Goal: Feedback & Contribution: Contribute content

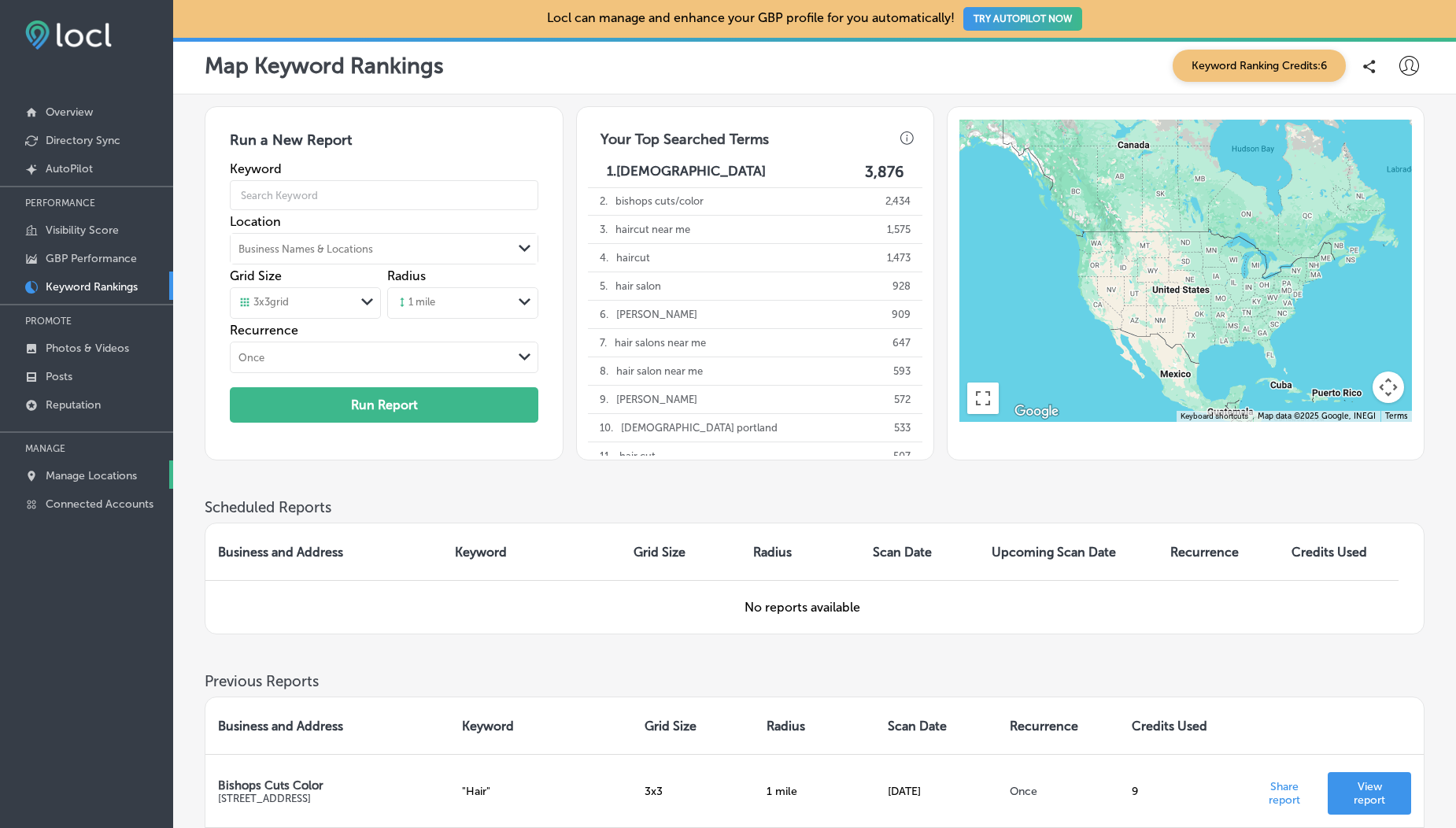
click at [72, 475] on p "Manage Locations" at bounding box center [91, 475] width 91 height 14
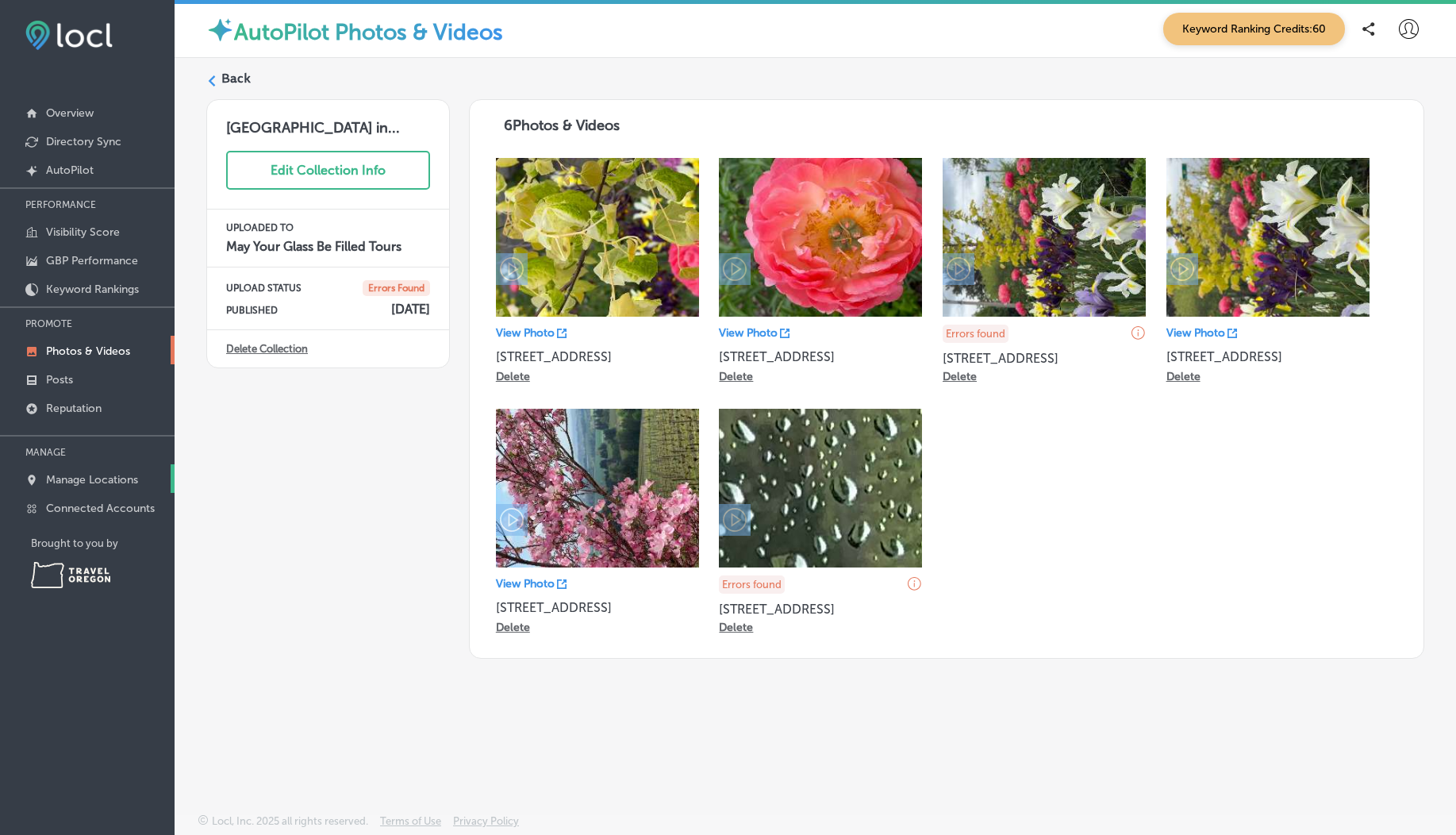
click at [104, 476] on p "Manage Locations" at bounding box center [92, 479] width 92 height 14
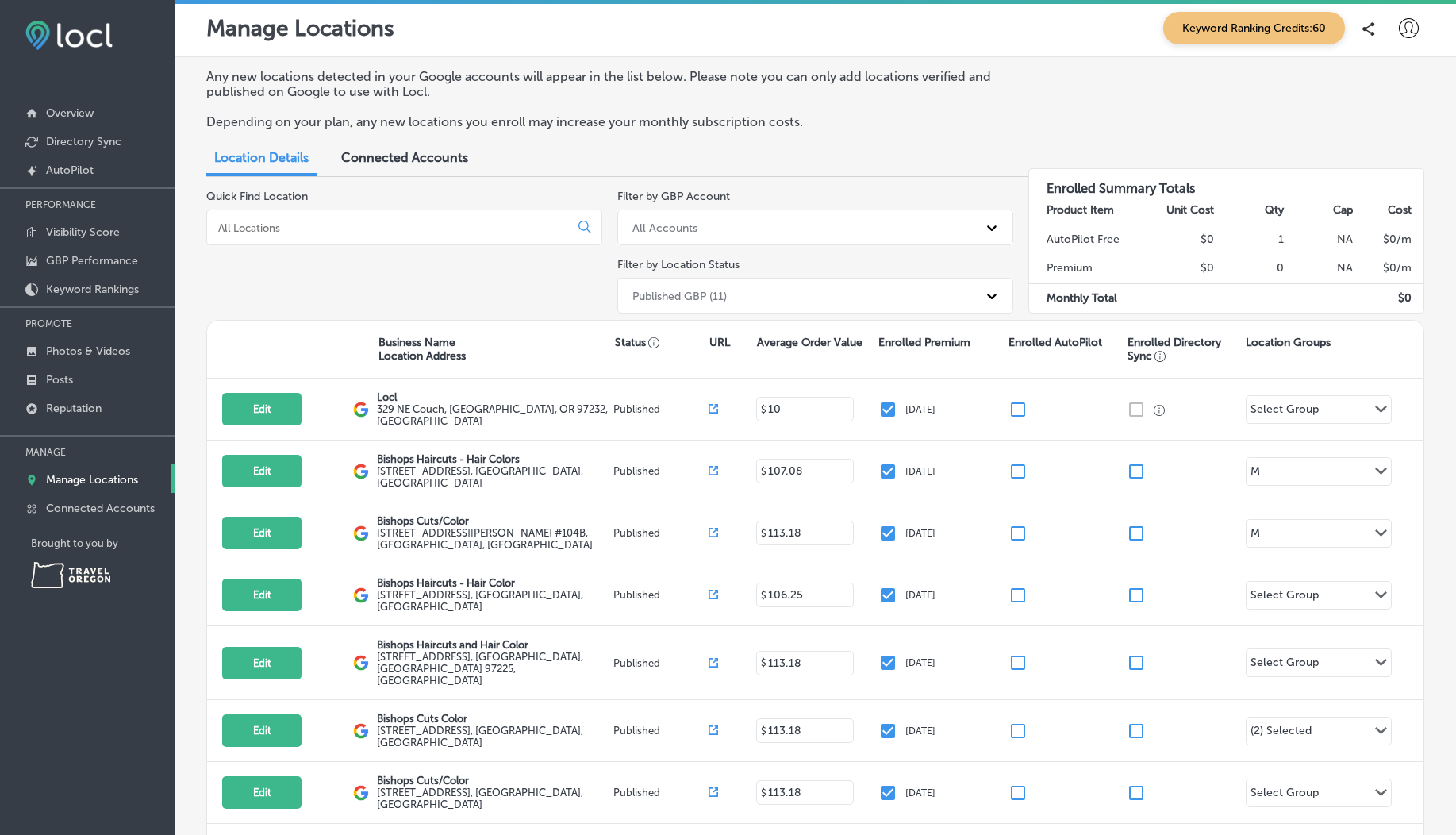
click at [1400, 23] on icon at bounding box center [1409, 28] width 20 height 20
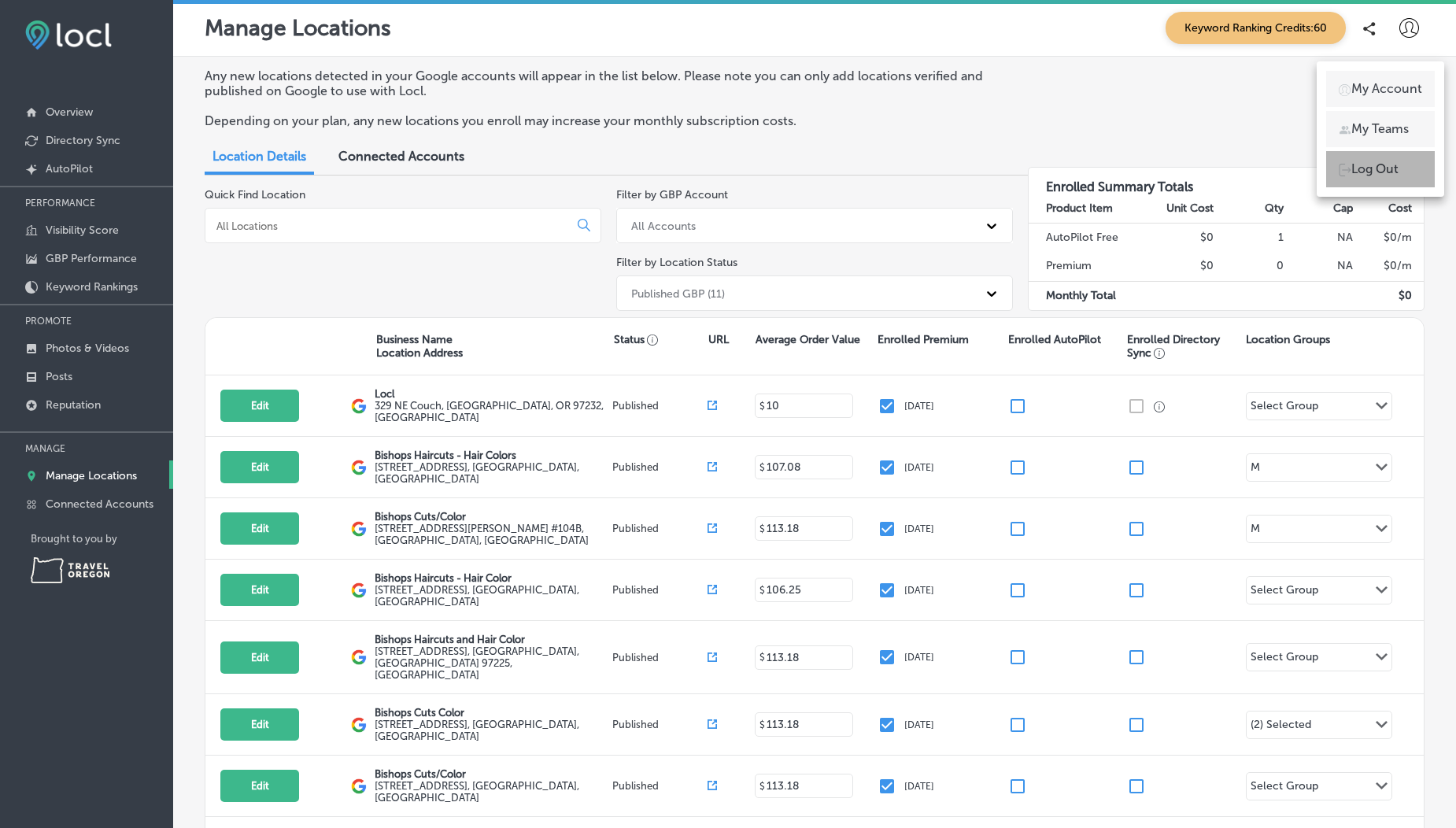
click at [1365, 166] on p "Log Out" at bounding box center [1375, 169] width 47 height 19
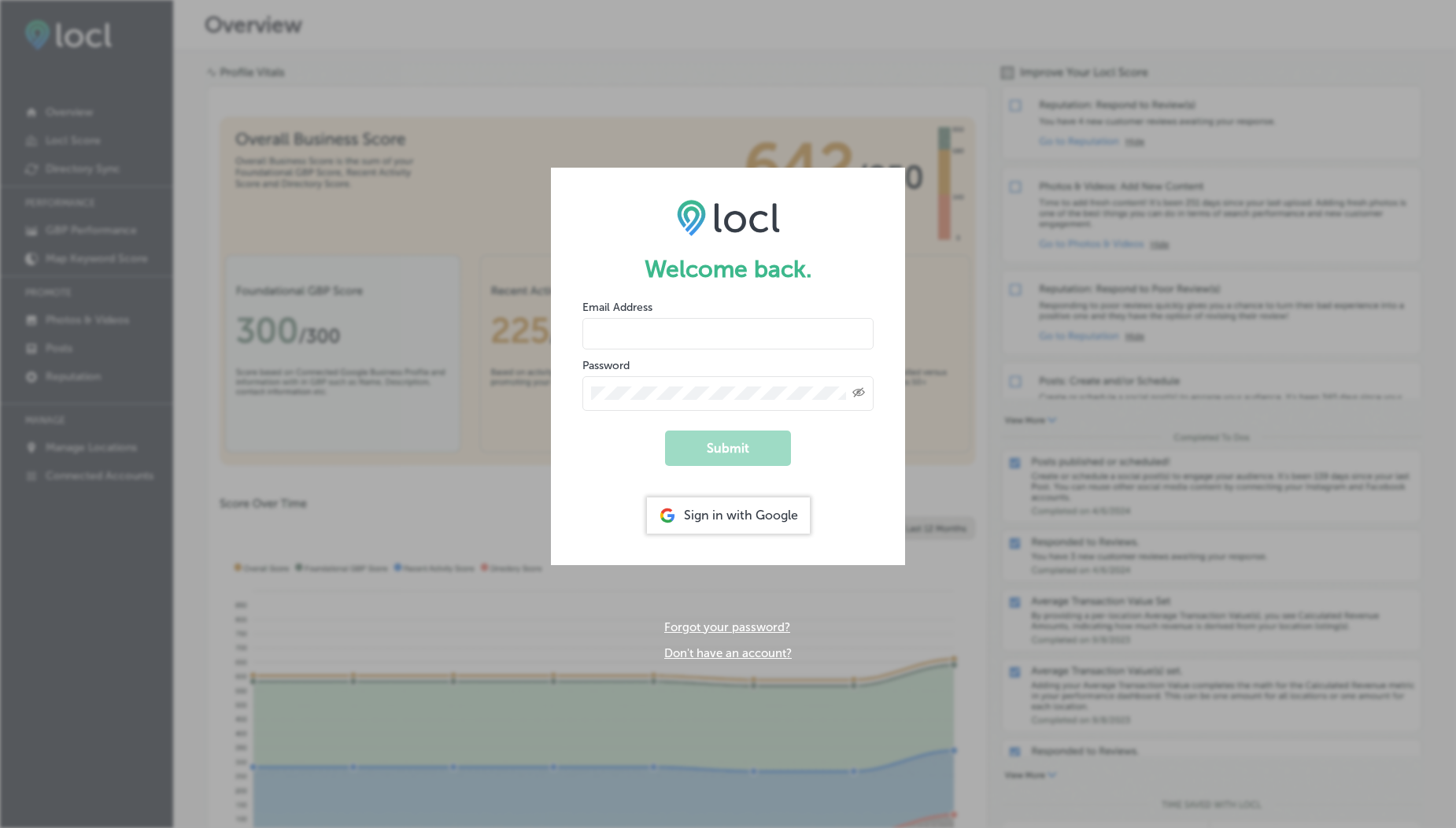
type input "usama@esketchers.com"
click at [653, 338] on input "usama@esketchers.com" at bounding box center [728, 334] width 291 height 32
type input "f"
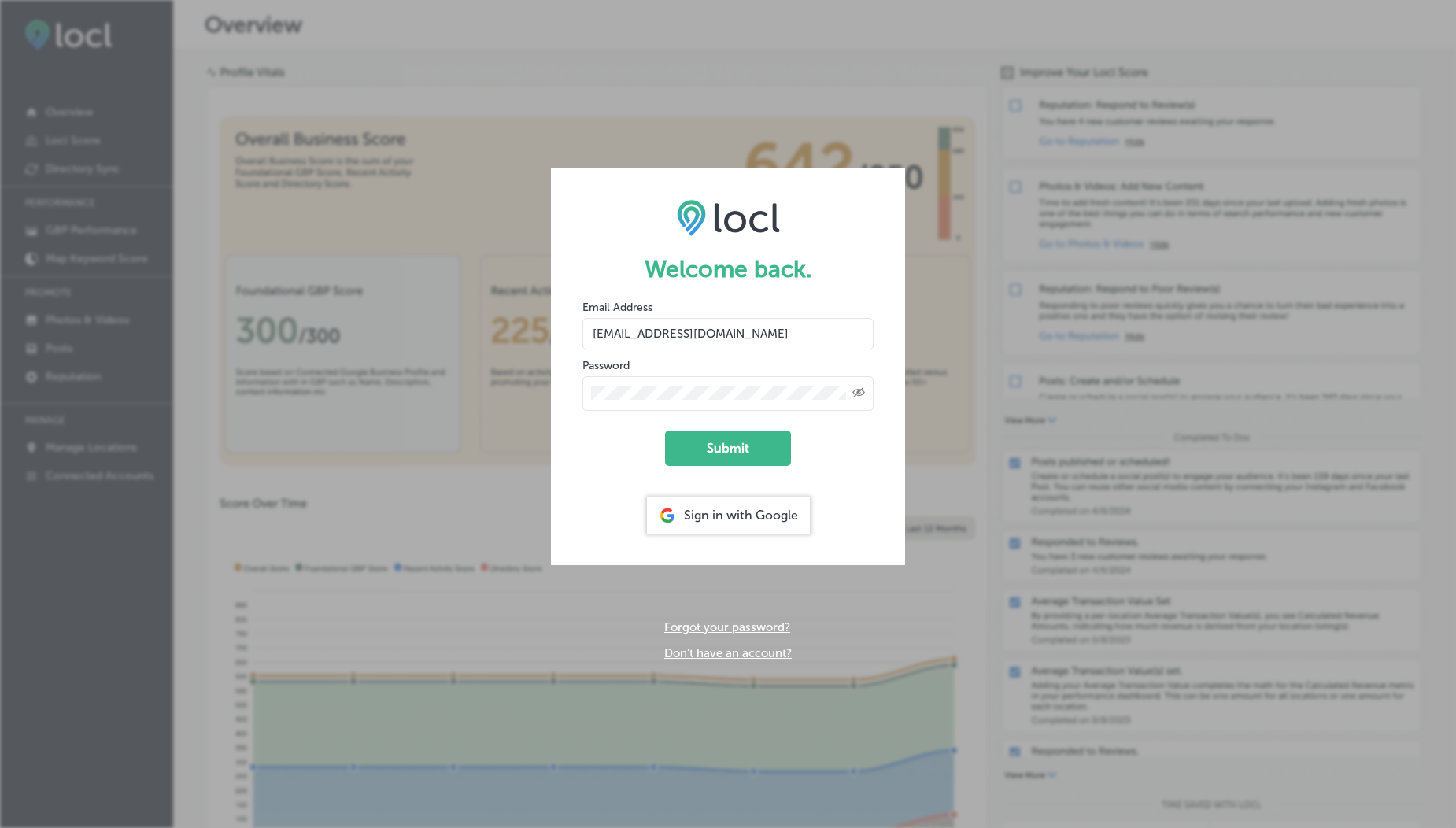
drag, startPoint x: 687, startPoint y: 334, endPoint x: 827, endPoint y: 340, distance: 140.1
click at [827, 340] on input "vasilikigreece69+testfnf@gmail.com" at bounding box center [728, 334] width 291 height 32
type input "vasilikigreece69+fnf@gmail.com"
click at [872, 394] on div "Created with Sketch." at bounding box center [728, 394] width 291 height 35
click at [862, 392] on icon "Created with Sketch." at bounding box center [859, 392] width 13 height 10
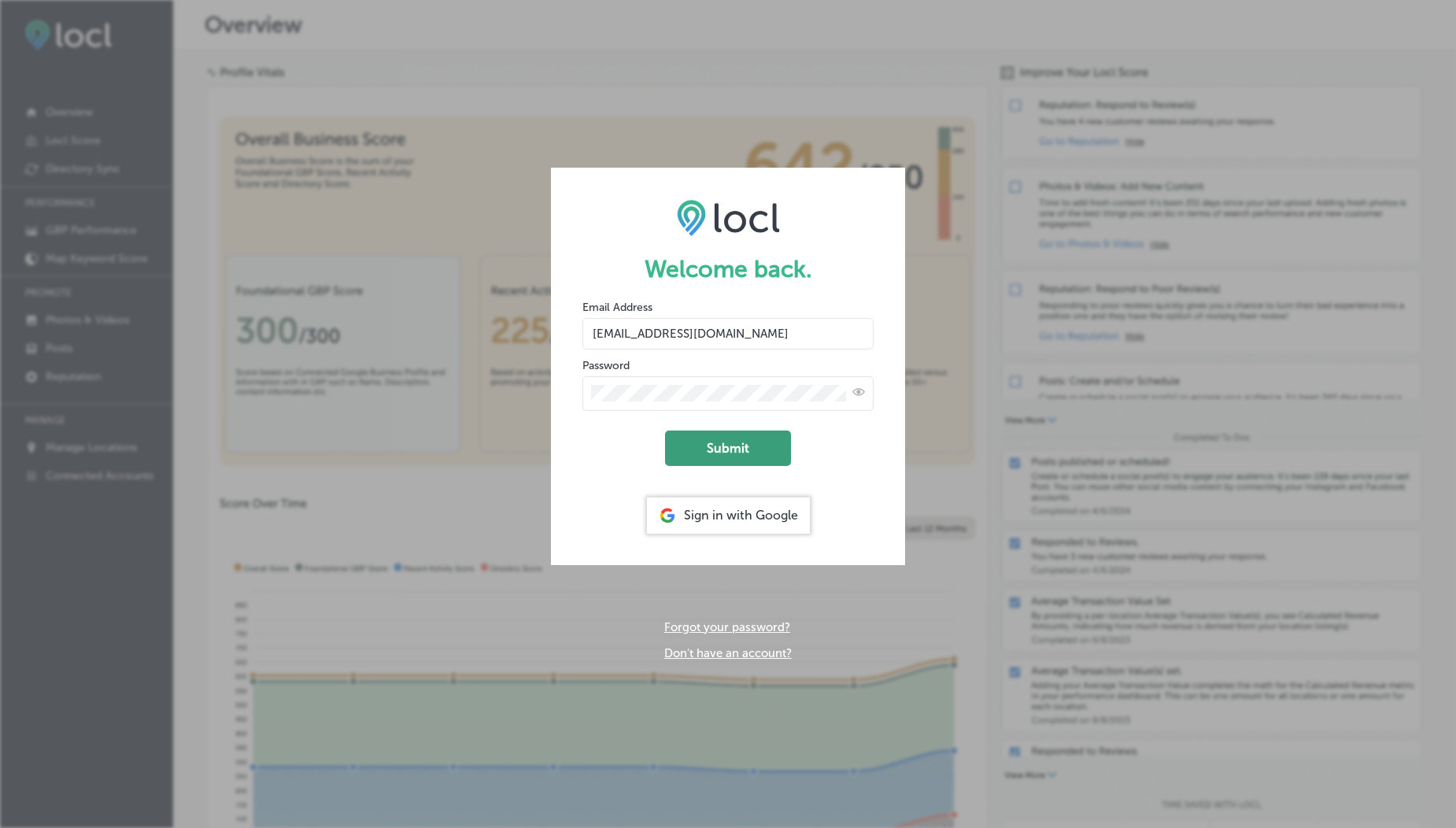
click at [745, 444] on button "Submit" at bounding box center [728, 448] width 126 height 35
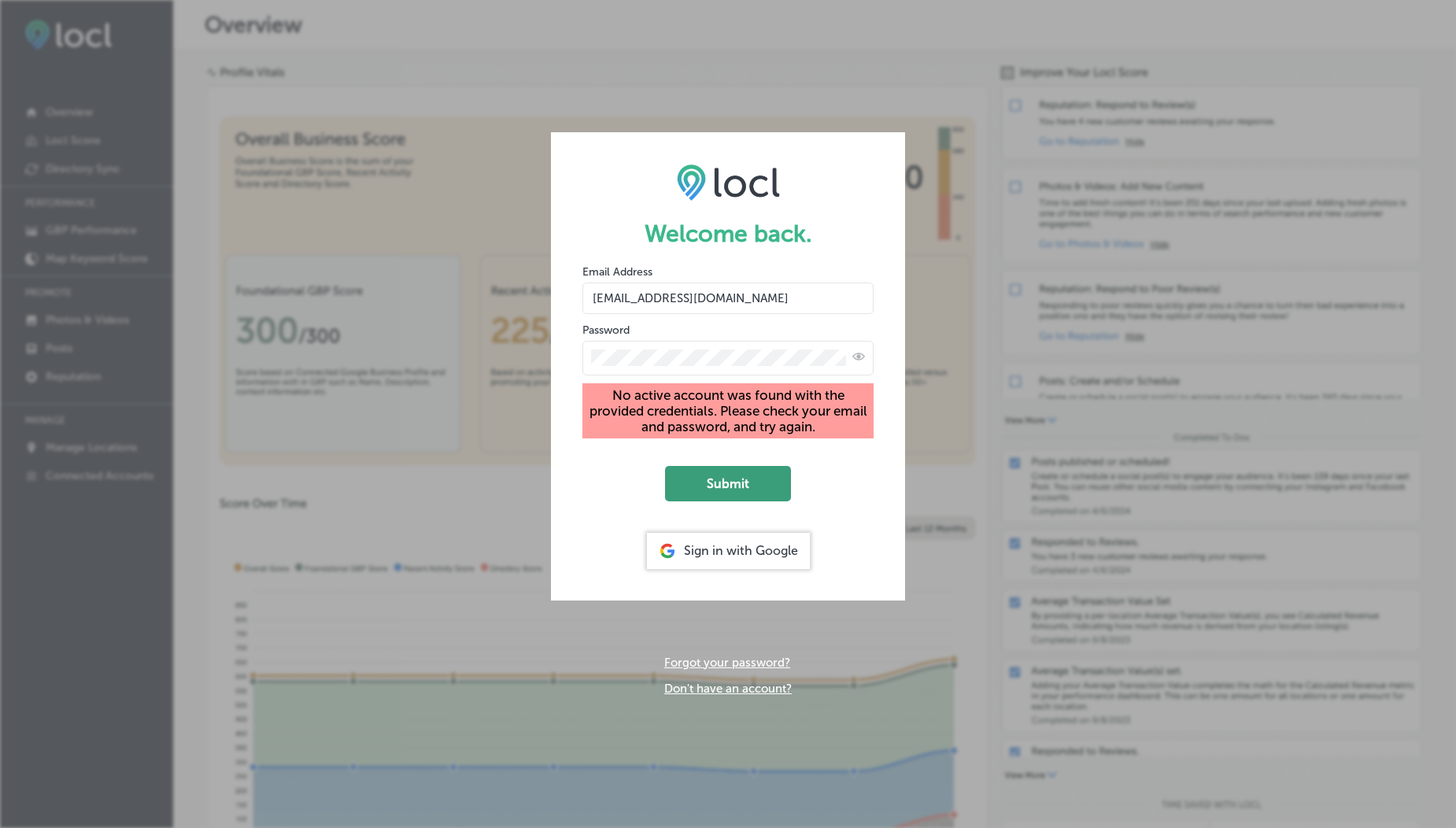
click at [752, 484] on button "Submit" at bounding box center [728, 484] width 126 height 35
click at [721, 493] on button "Submit" at bounding box center [728, 484] width 126 height 35
click at [669, 296] on input "vasilikigreece69+fnf@gmail.com" at bounding box center [728, 298] width 291 height 32
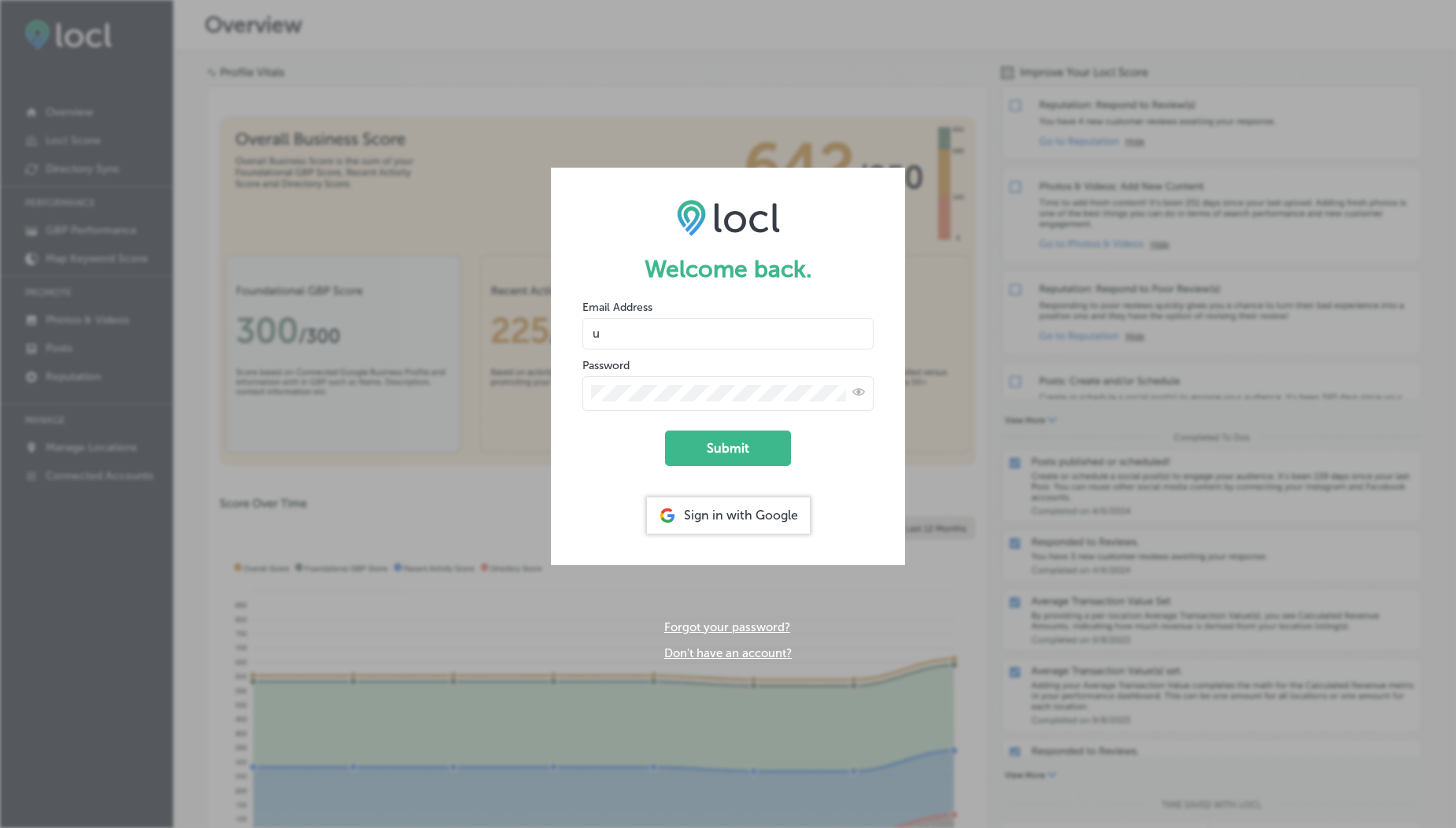
type input "usama@esketchers.com"
click at [665, 431] on button "Submit" at bounding box center [728, 448] width 126 height 35
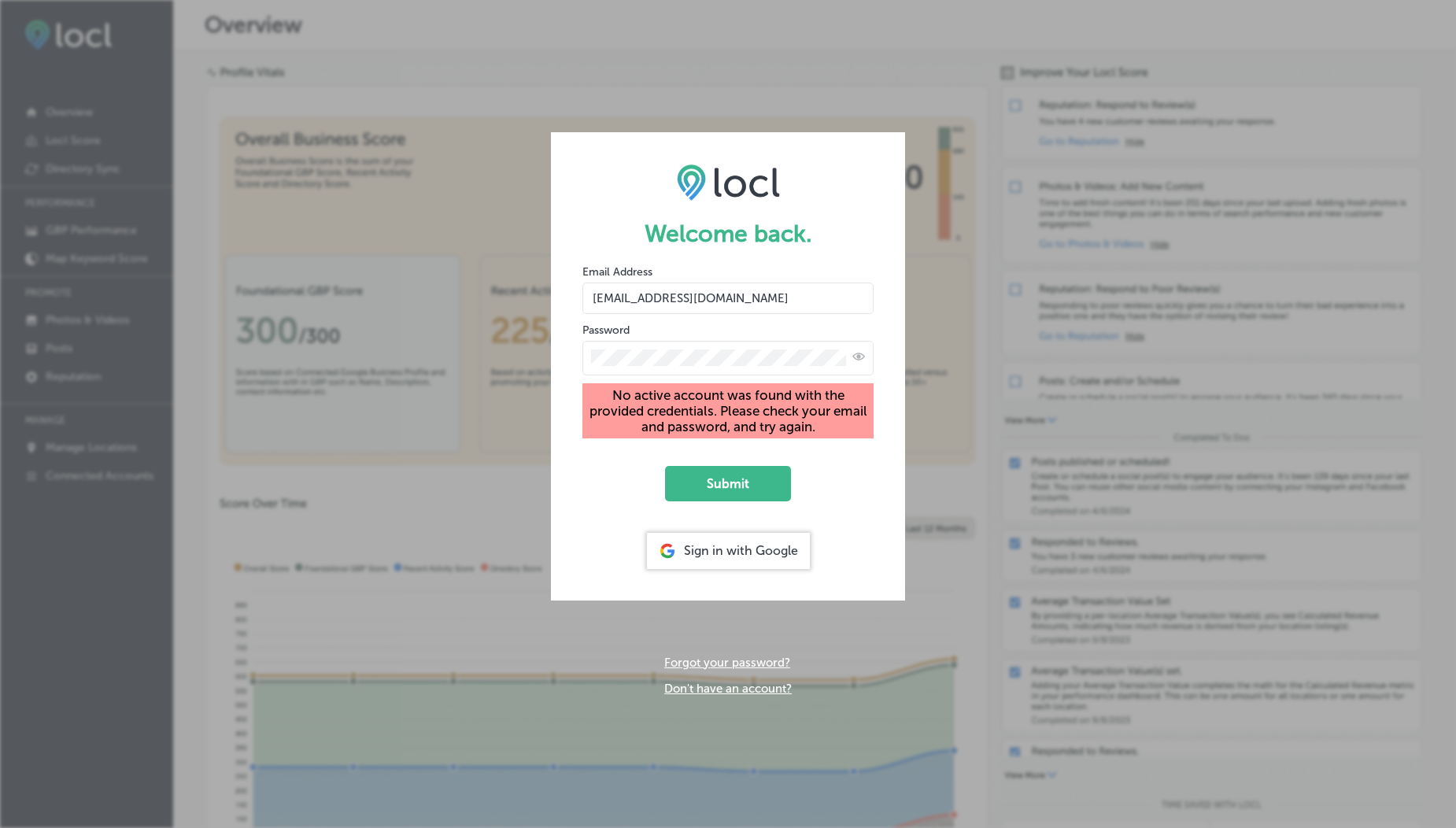
click at [755, 298] on input "usama@esketchers.com" at bounding box center [728, 298] width 291 height 32
click at [393, 568] on div "Welcome back. Email Address usama@esketchers.com Password No active account was…" at bounding box center [728, 414] width 1456 height 828
click at [738, 481] on button "Submit" at bounding box center [728, 484] width 126 height 35
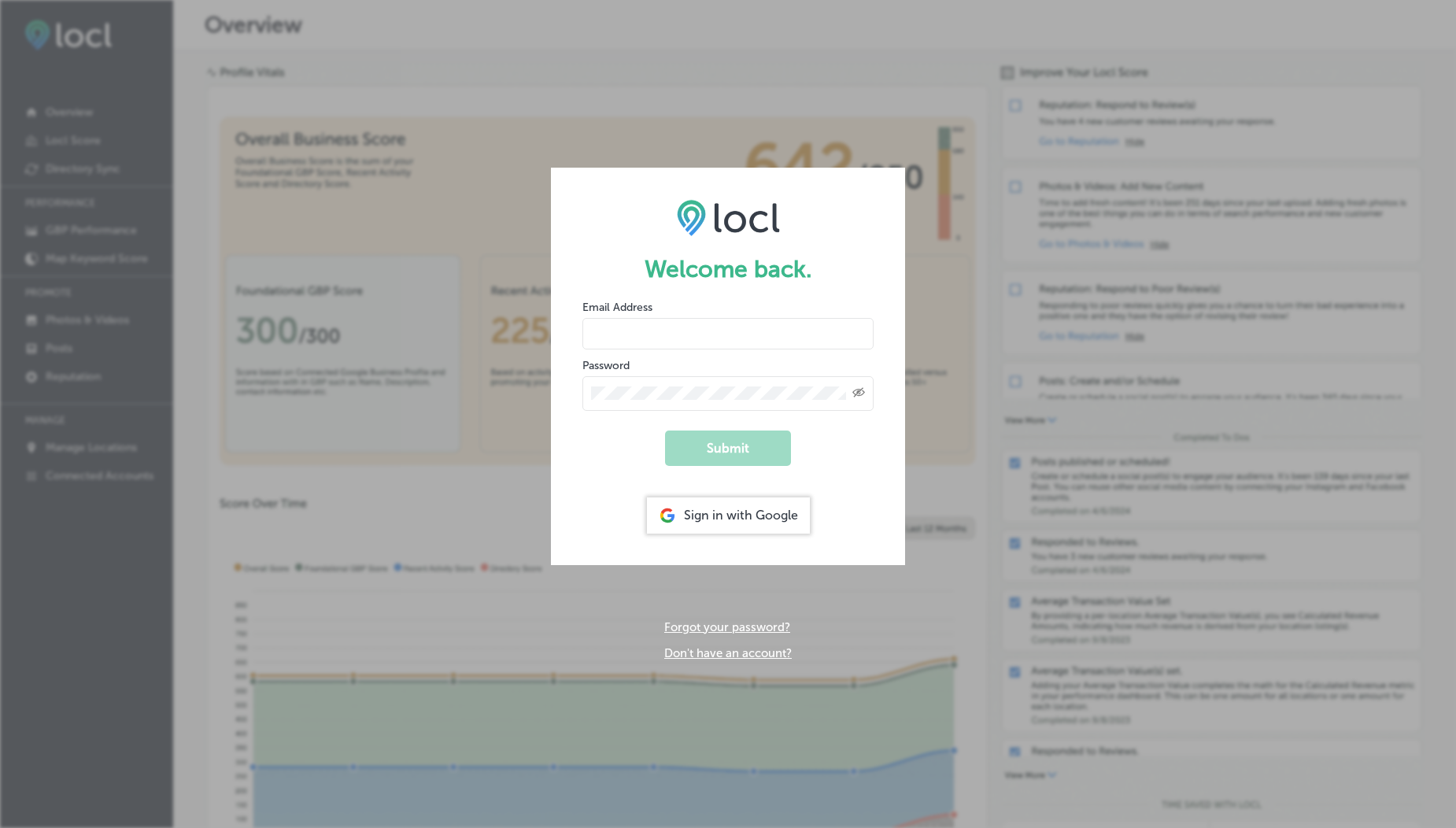
type input "usama@esketchers.com"
click at [633, 439] on form "Welcome back. Email Address usama@esketchers.com Password Created with Sketch. …" at bounding box center [728, 365] width 354 height 397
click at [706, 444] on button "Submit" at bounding box center [728, 448] width 126 height 35
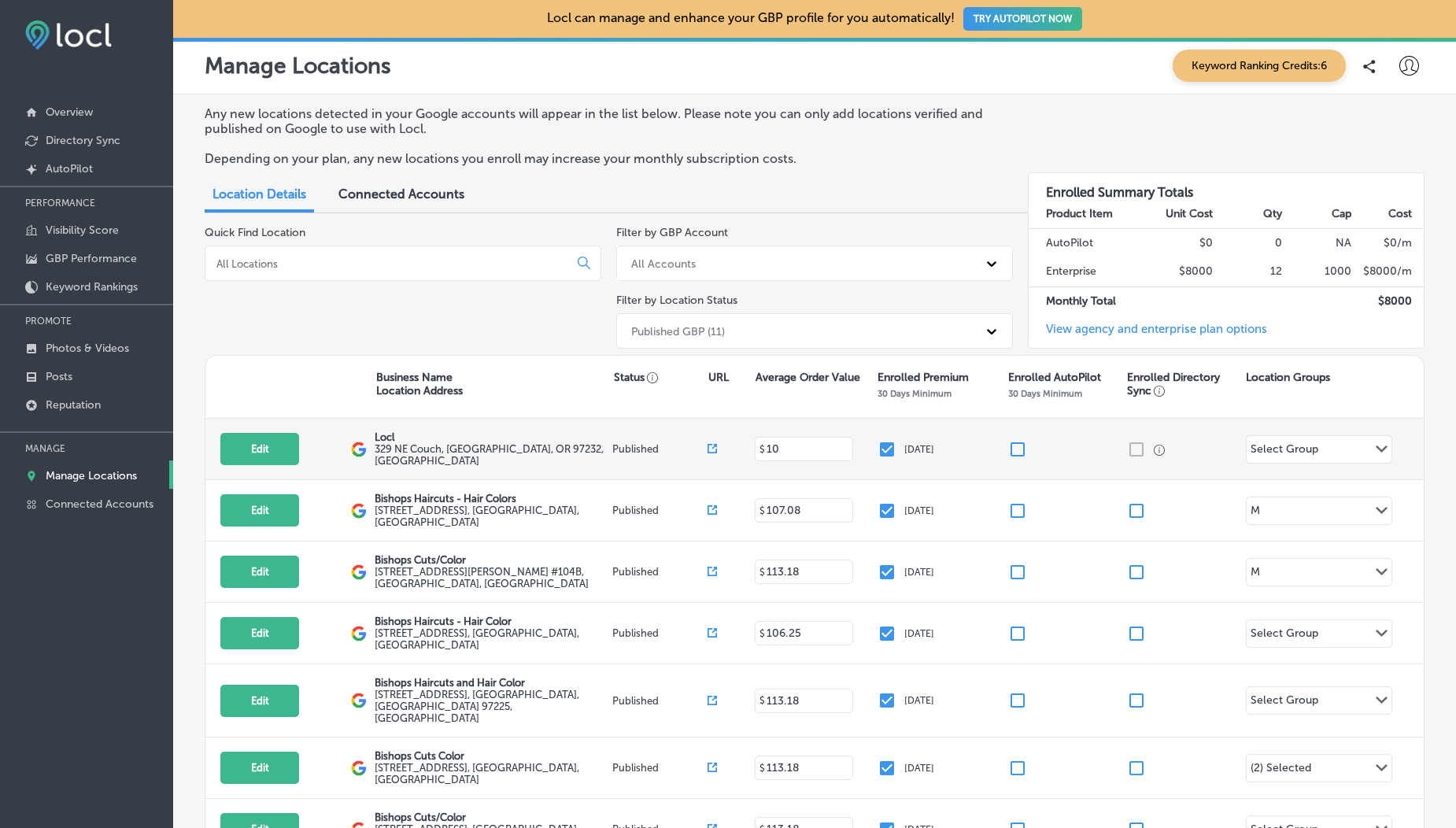
scroll to position [354, 0]
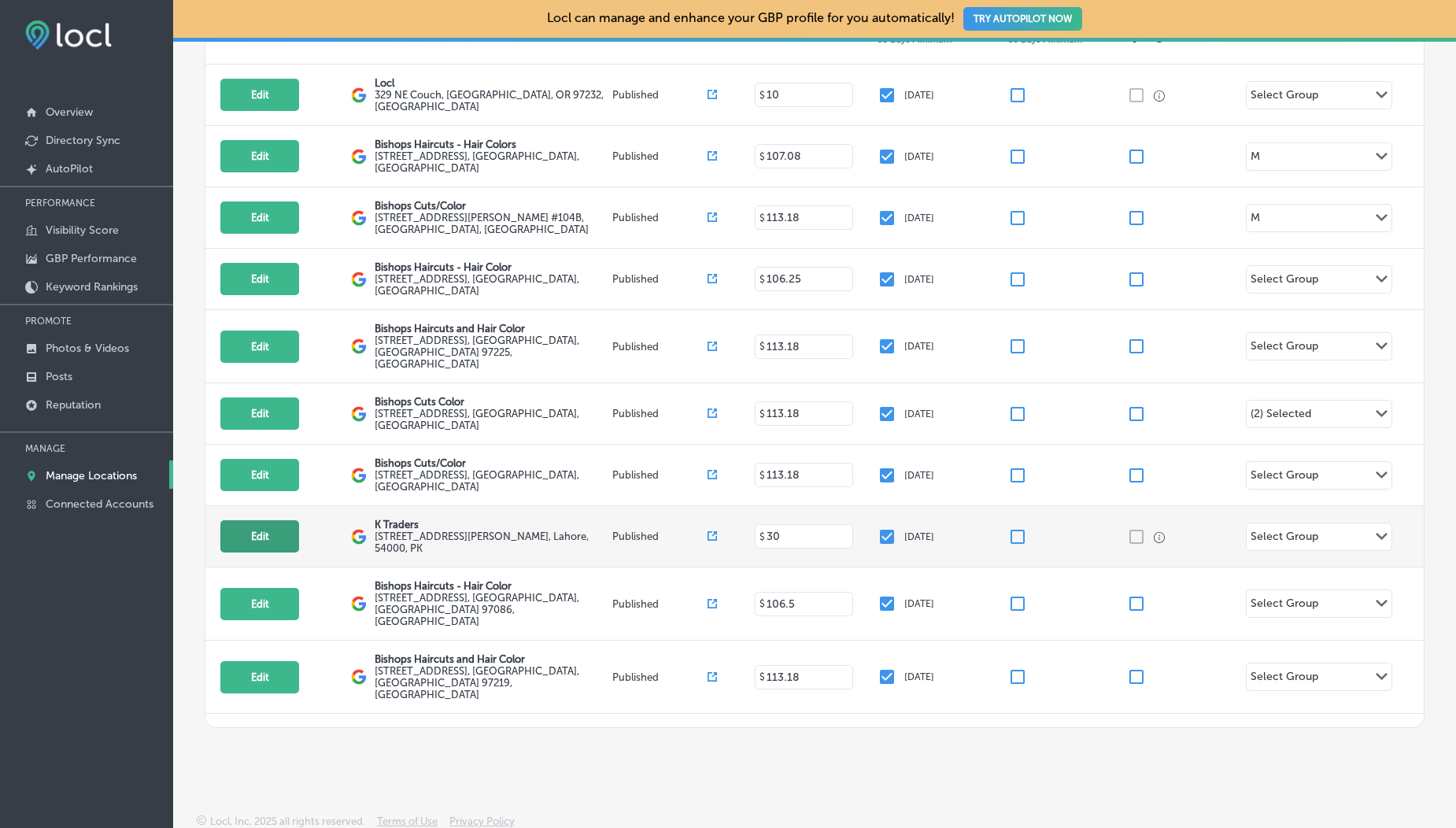
click at [256, 521] on button "Edit" at bounding box center [260, 537] width 79 height 33
select select "US"
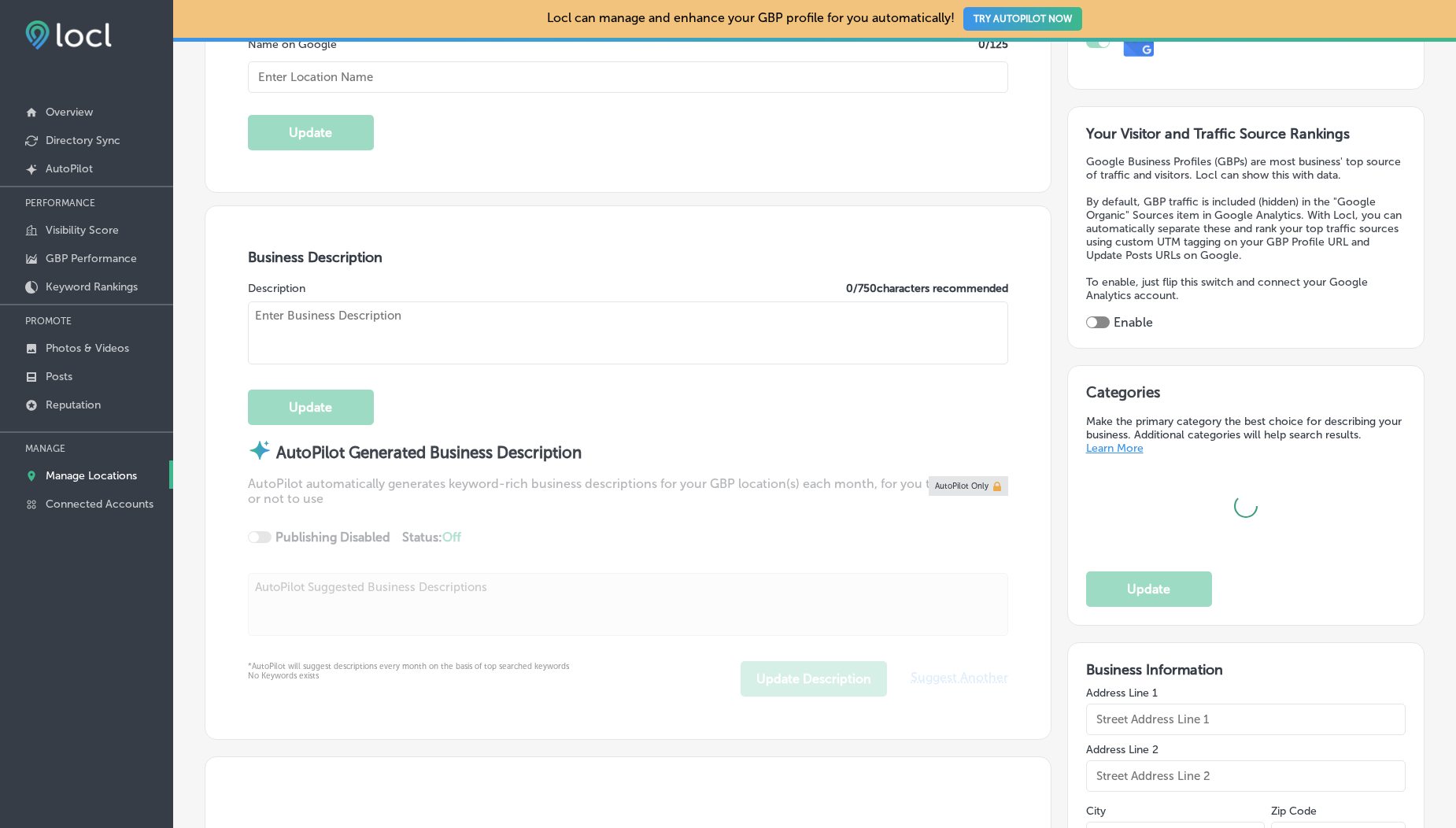
scroll to position [382, 0]
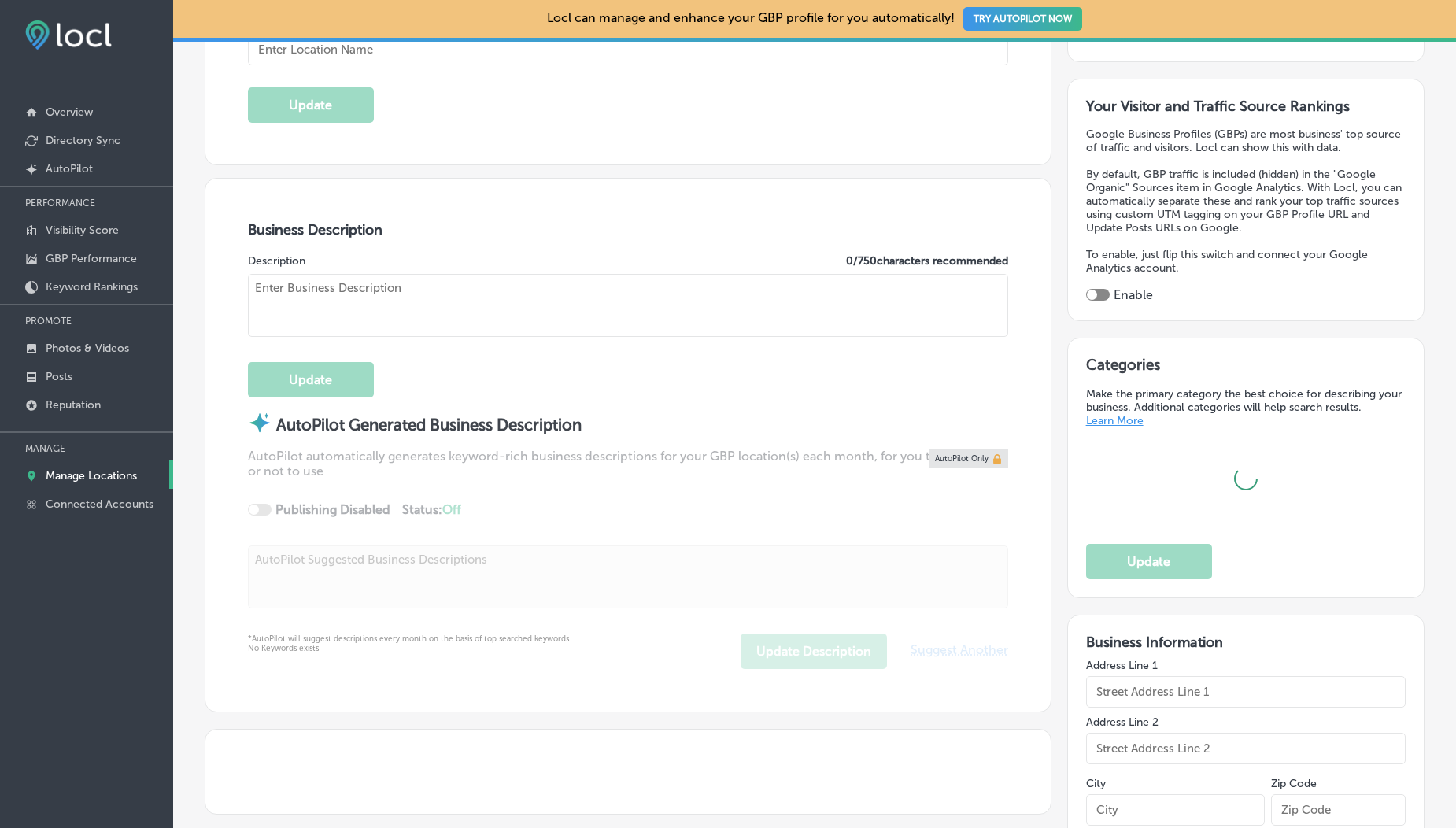
type input "K Traders"
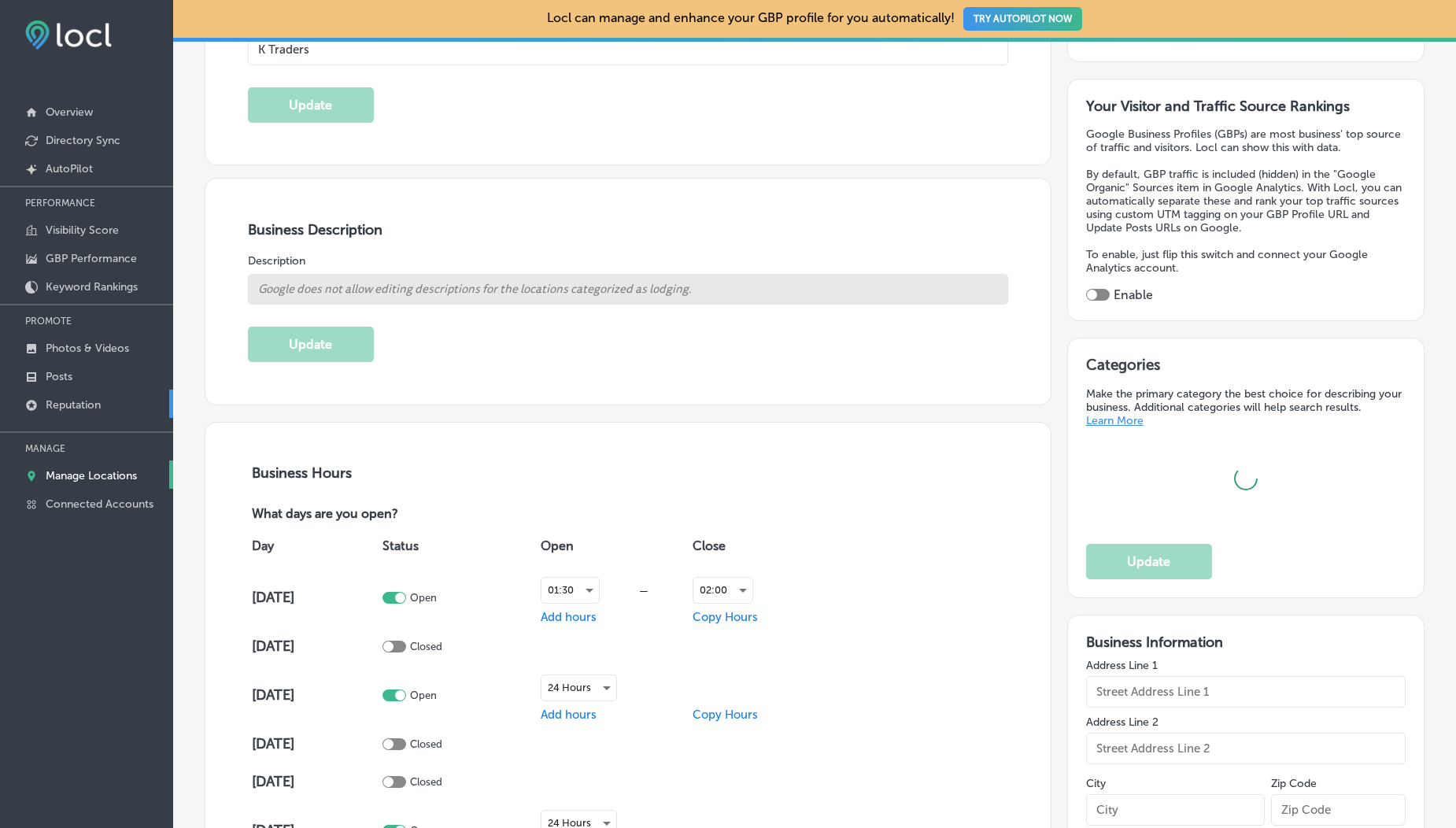
type input "[STREET_ADDRESS][PERSON_NAME]"
type input "[GEOGRAPHIC_DATA]"
type input "54000"
type input "PK"
type input "[URL][DOMAIN_NAME][DOMAIN_NAME]"
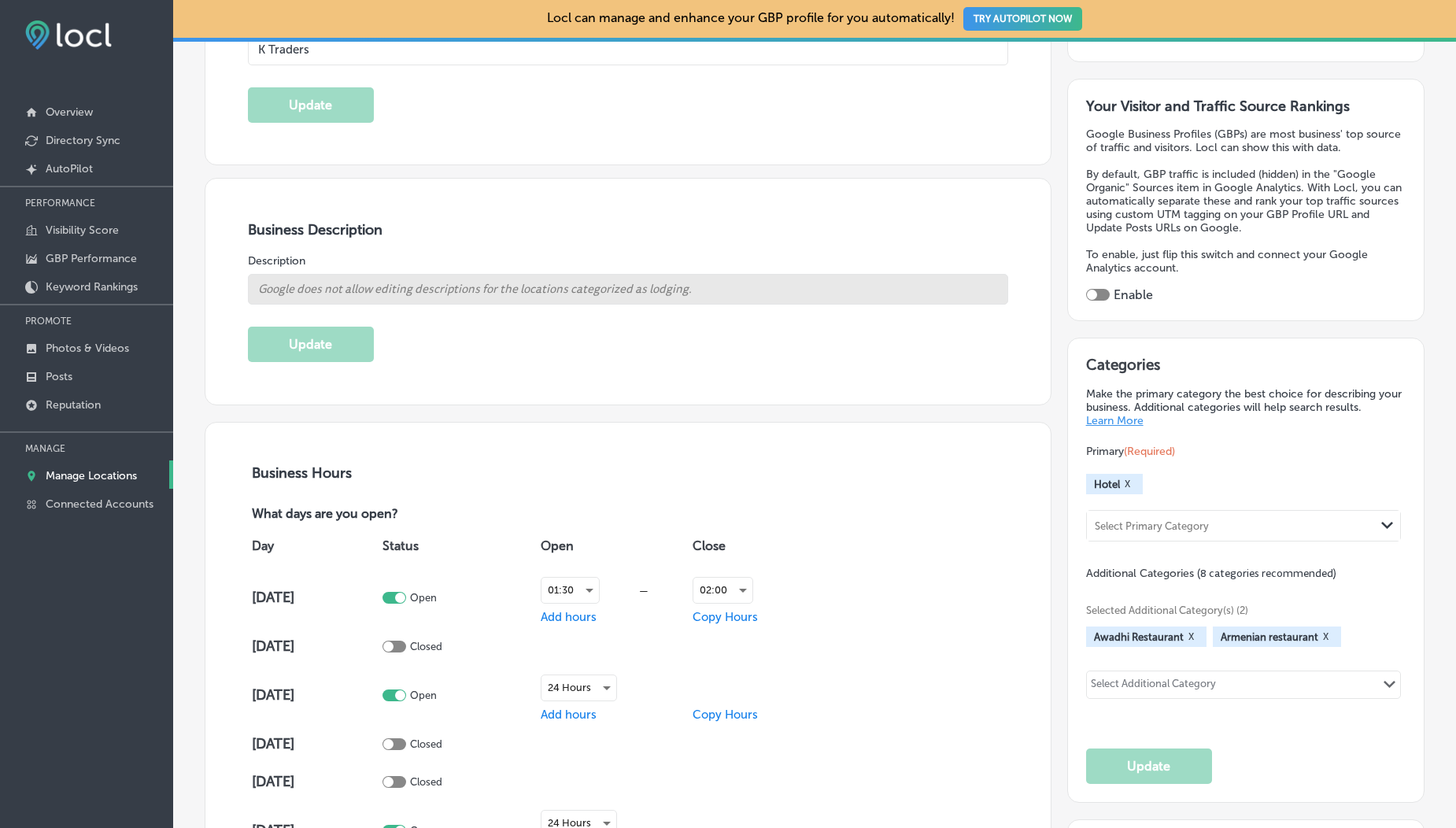
select select "PK"
type input "[PHONE_NUMBER]"
select select "PK"
click at [101, 333] on p "PROMOTE" at bounding box center [86, 321] width 174 height 24
click at [99, 349] on p "Photos & Videos" at bounding box center [87, 348] width 84 height 14
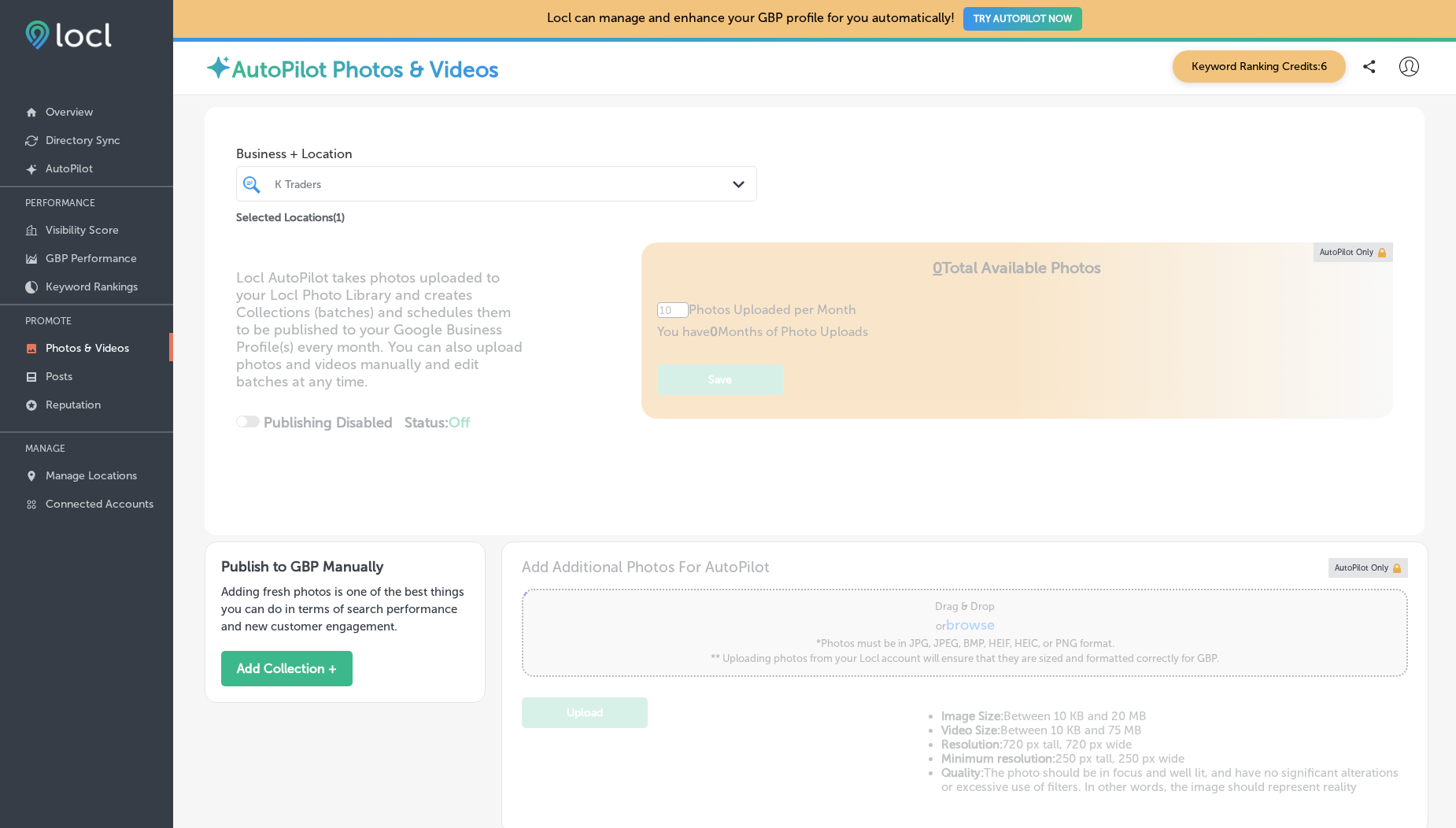
scroll to position [281, 0]
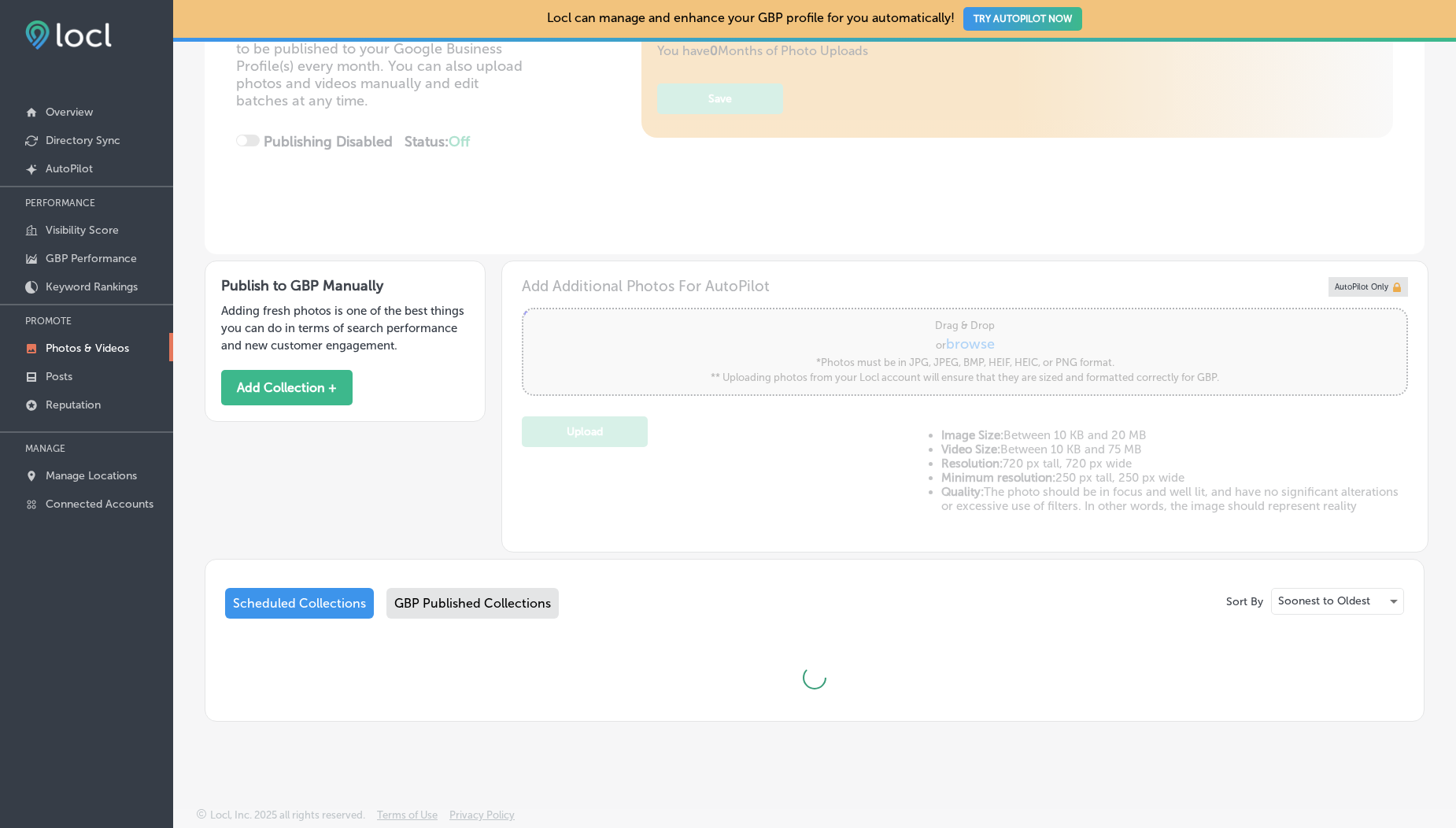
type input "5"
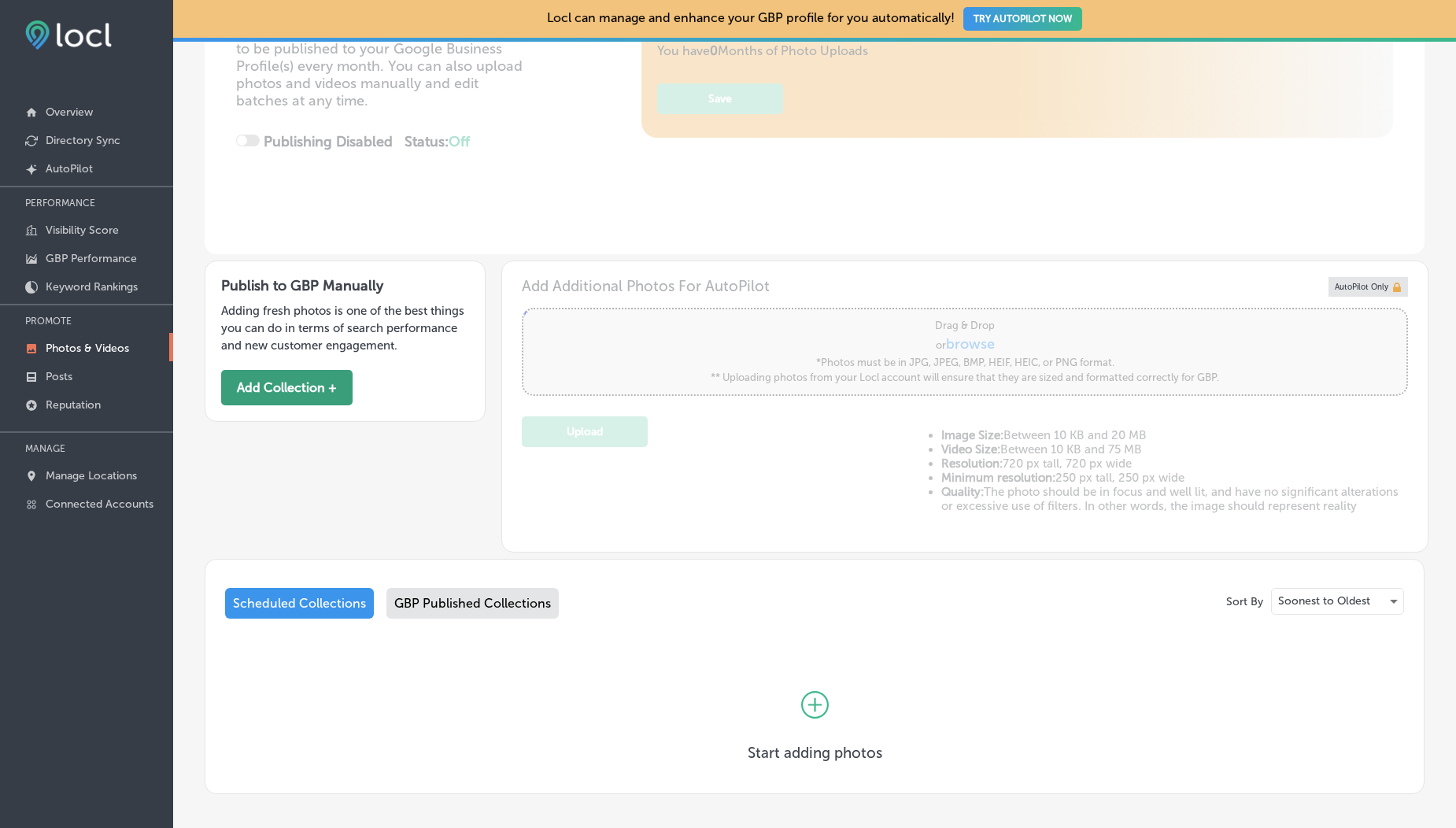
click at [314, 389] on button "Add Collection +" at bounding box center [286, 387] width 132 height 35
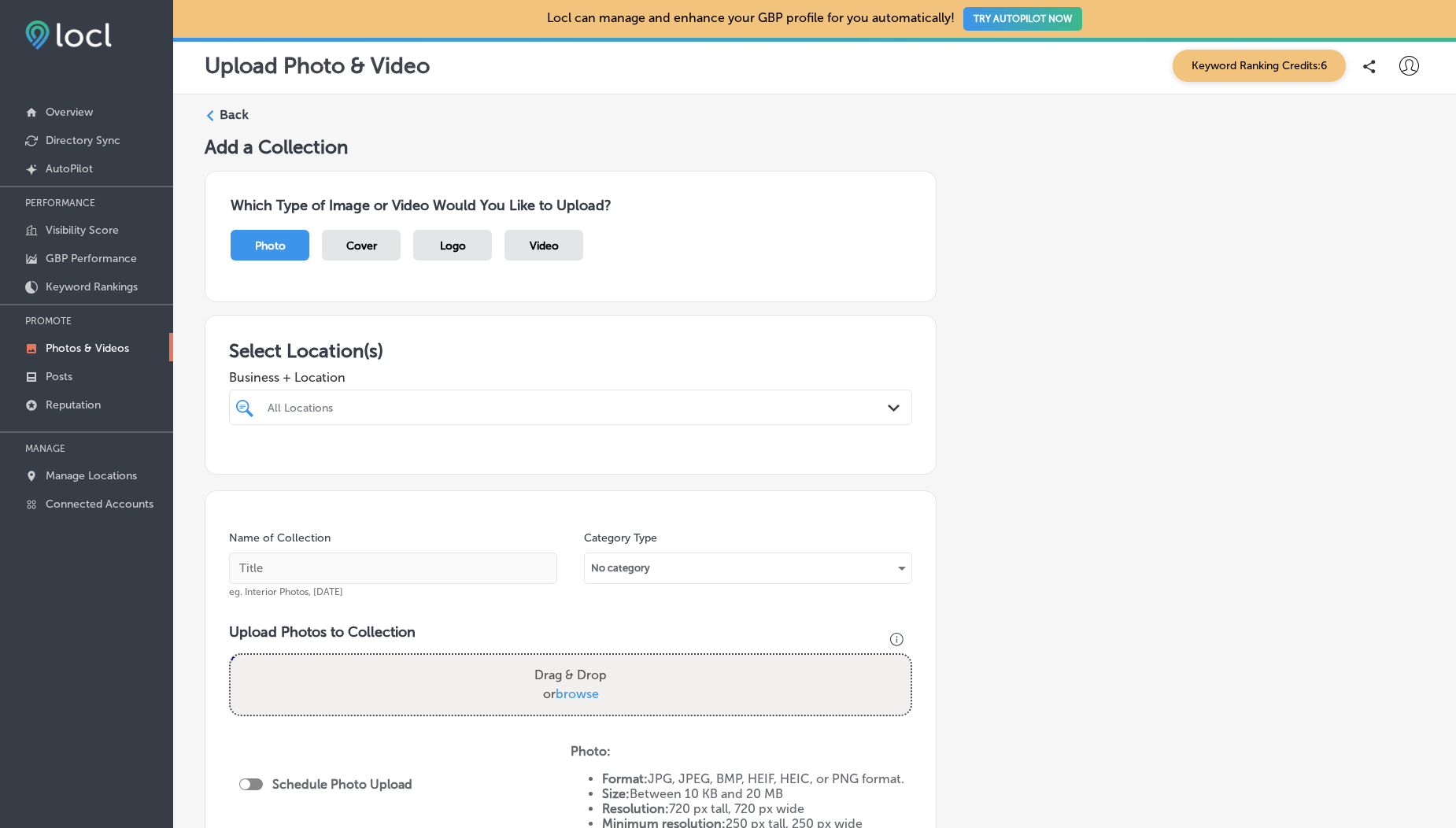
click at [531, 256] on div "Video" at bounding box center [544, 245] width 79 height 31
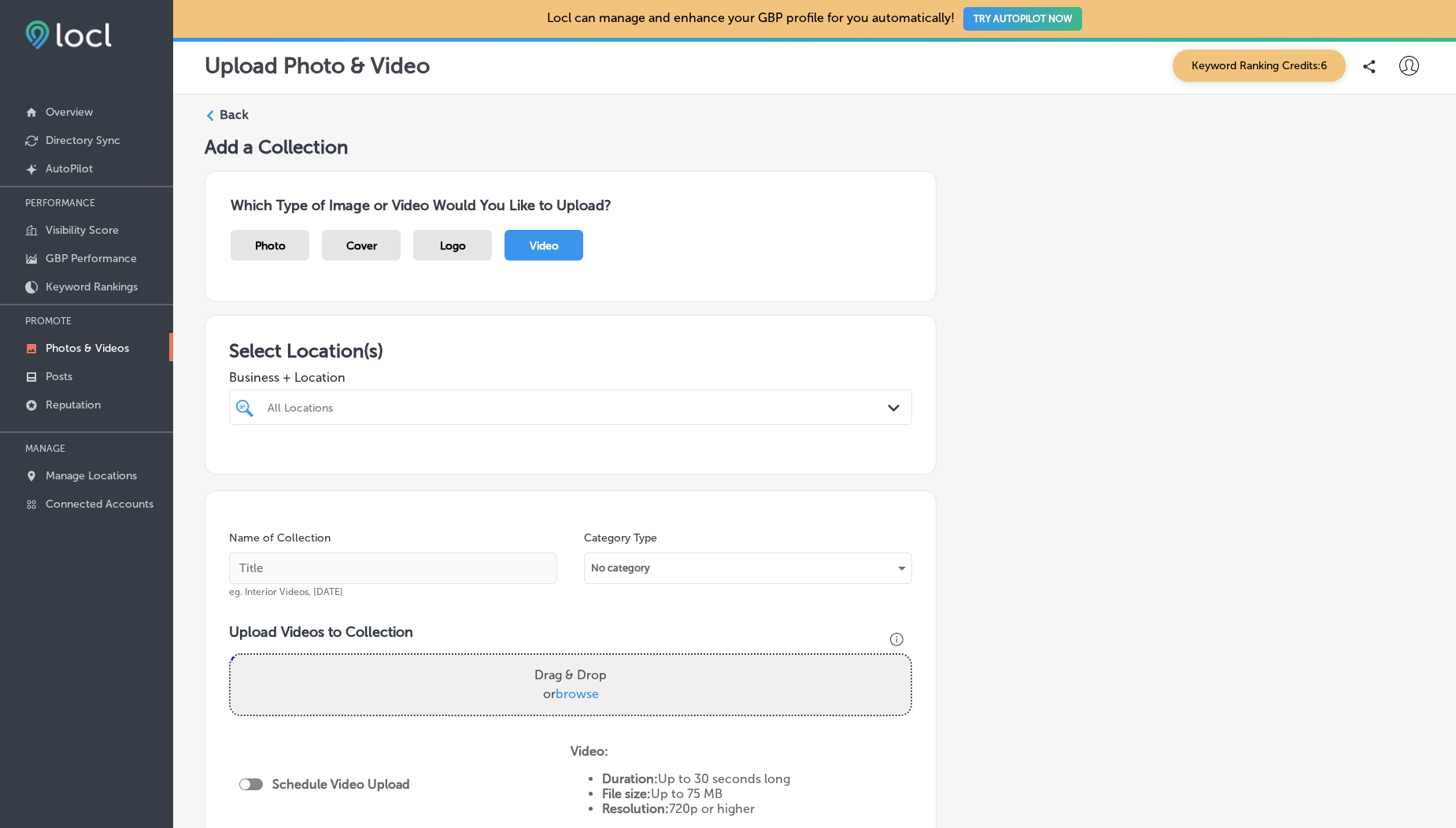
click at [480, 396] on div "All Locations" at bounding box center [571, 407] width 622 height 25
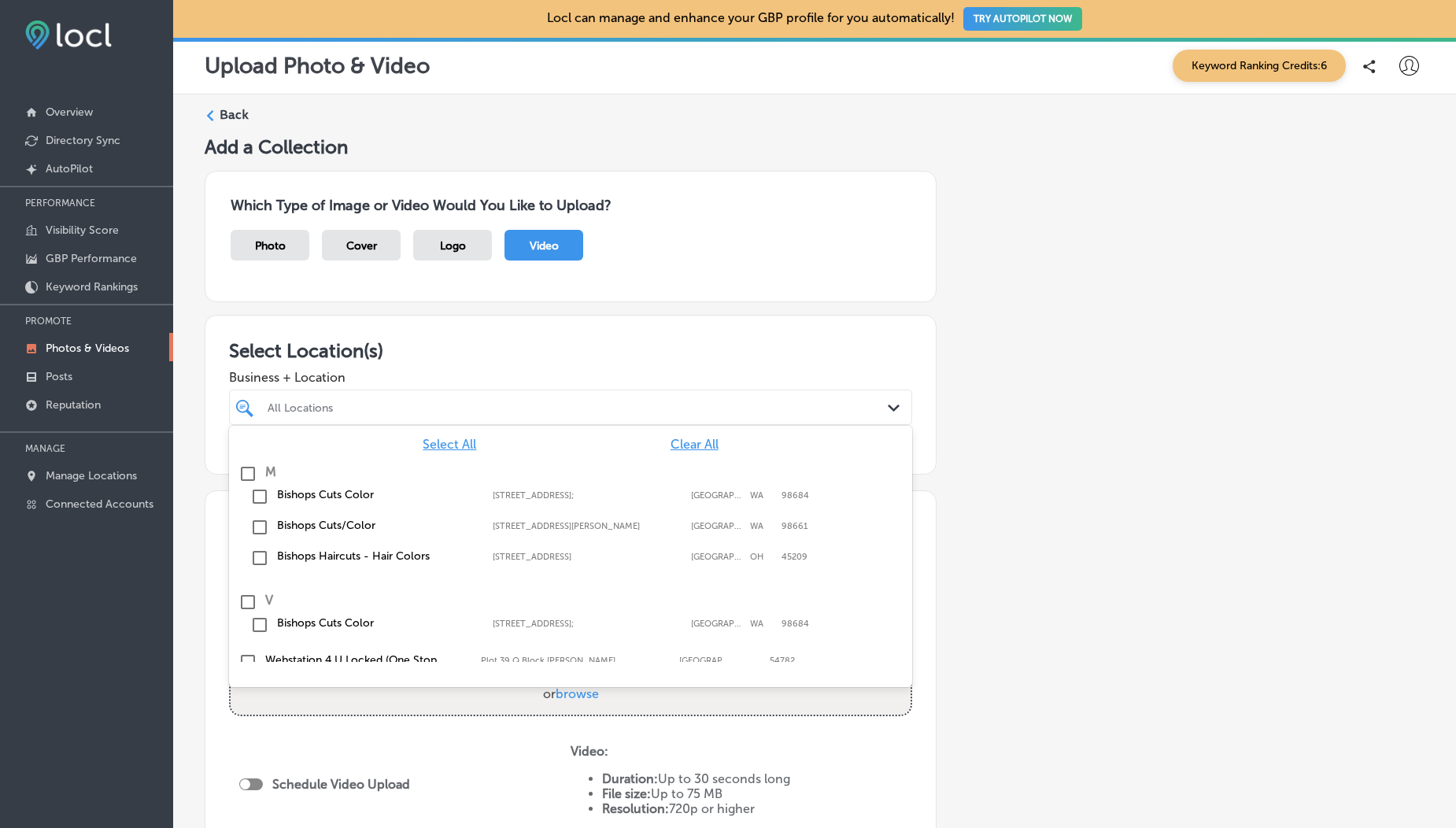
scroll to position [274, 0]
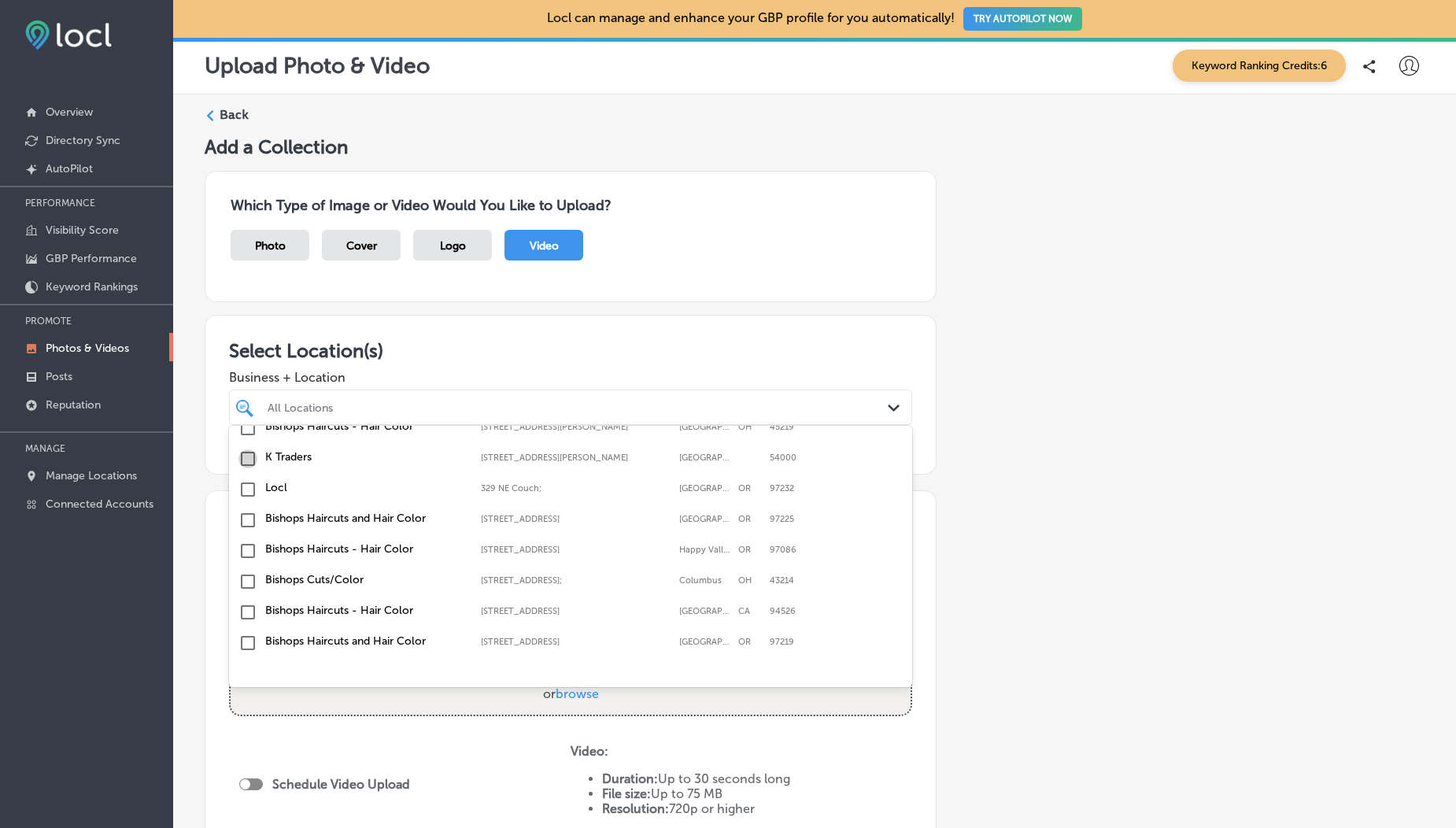
click at [244, 464] on input "checkbox" at bounding box center [247, 459] width 19 height 19
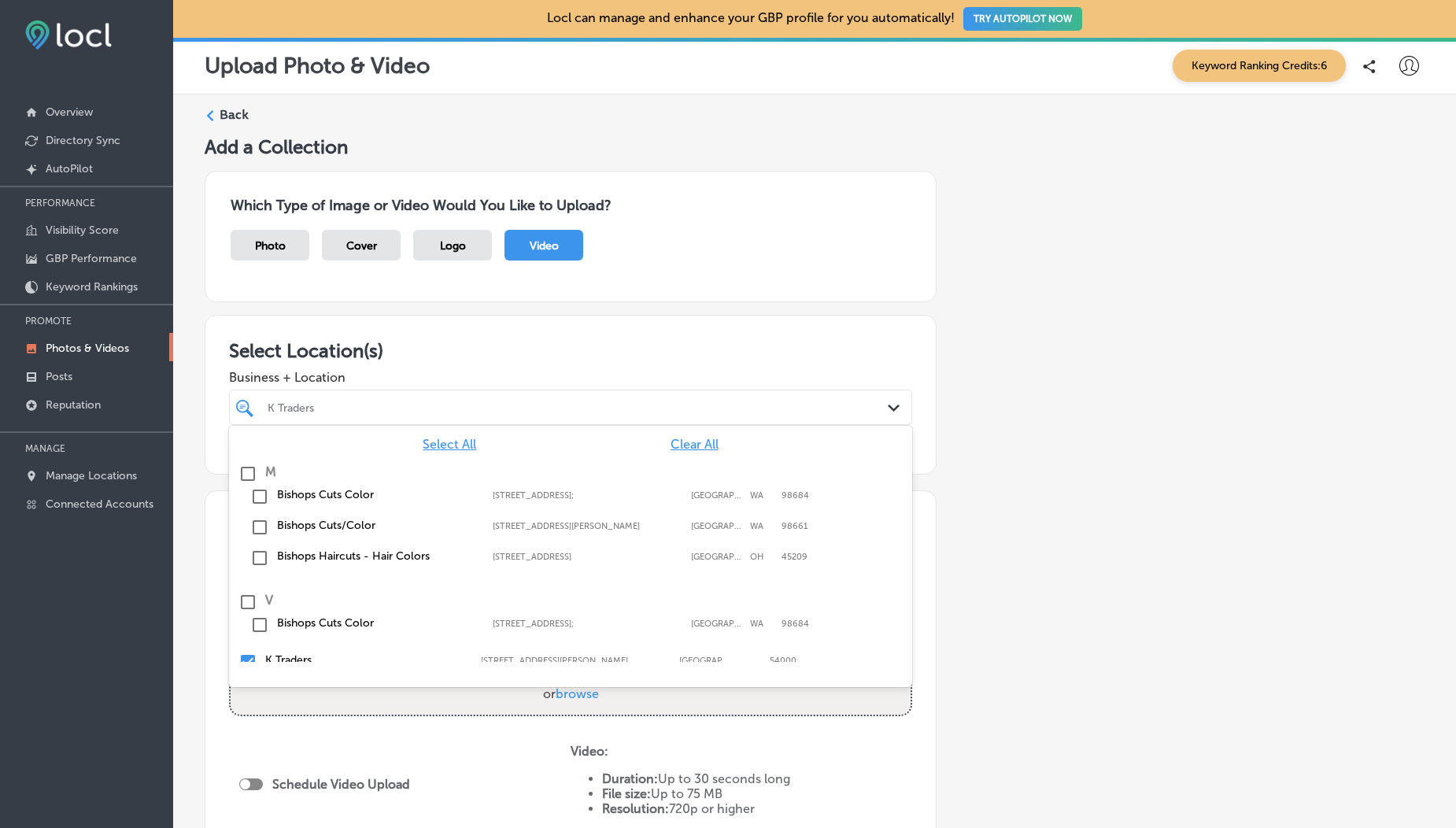
click at [456, 281] on div "Which Type of Image or Video Would You Like to Upload? Photo Cover Logo Video" at bounding box center [571, 236] width 733 height 132
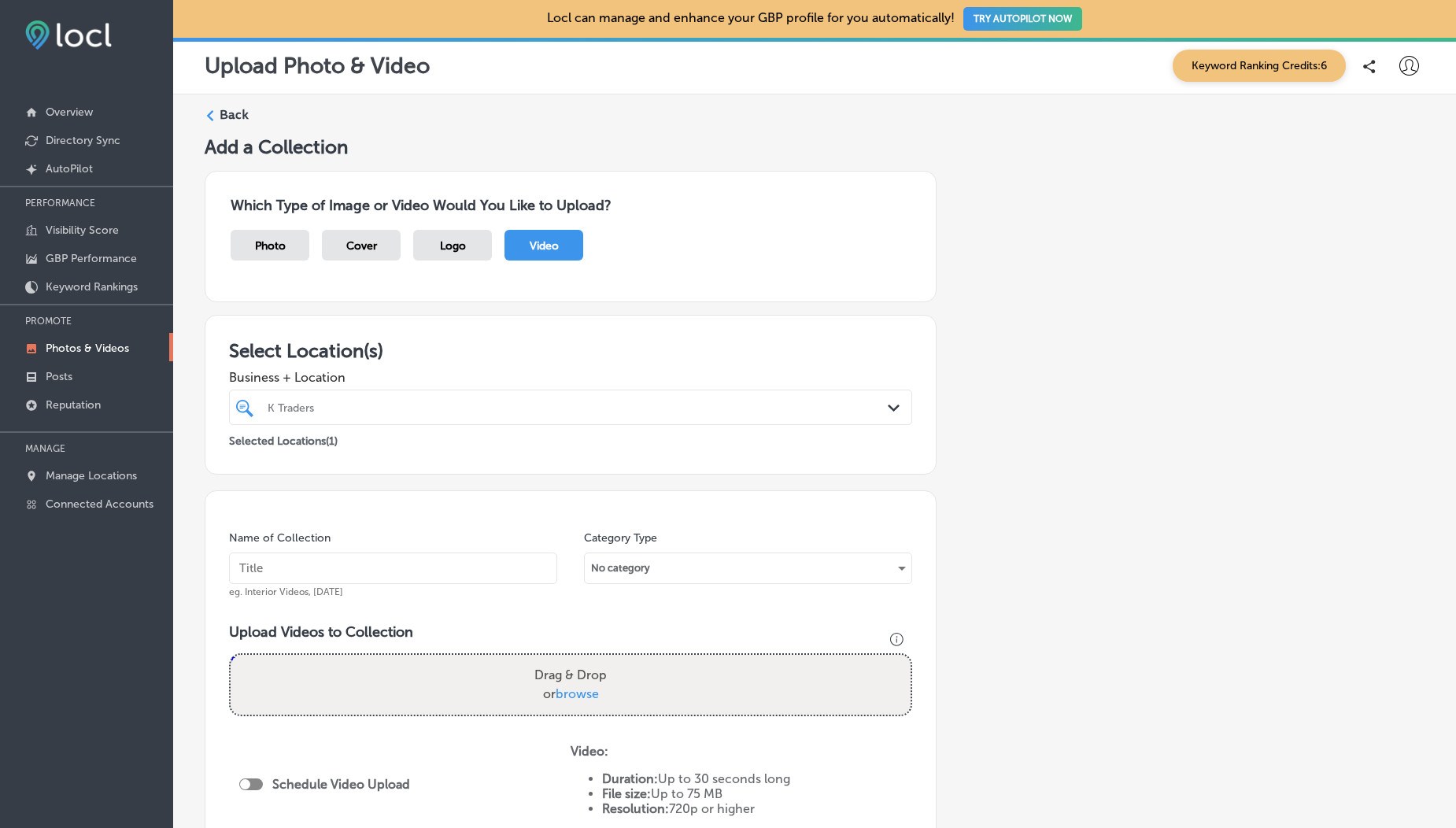
scroll to position [268, 0]
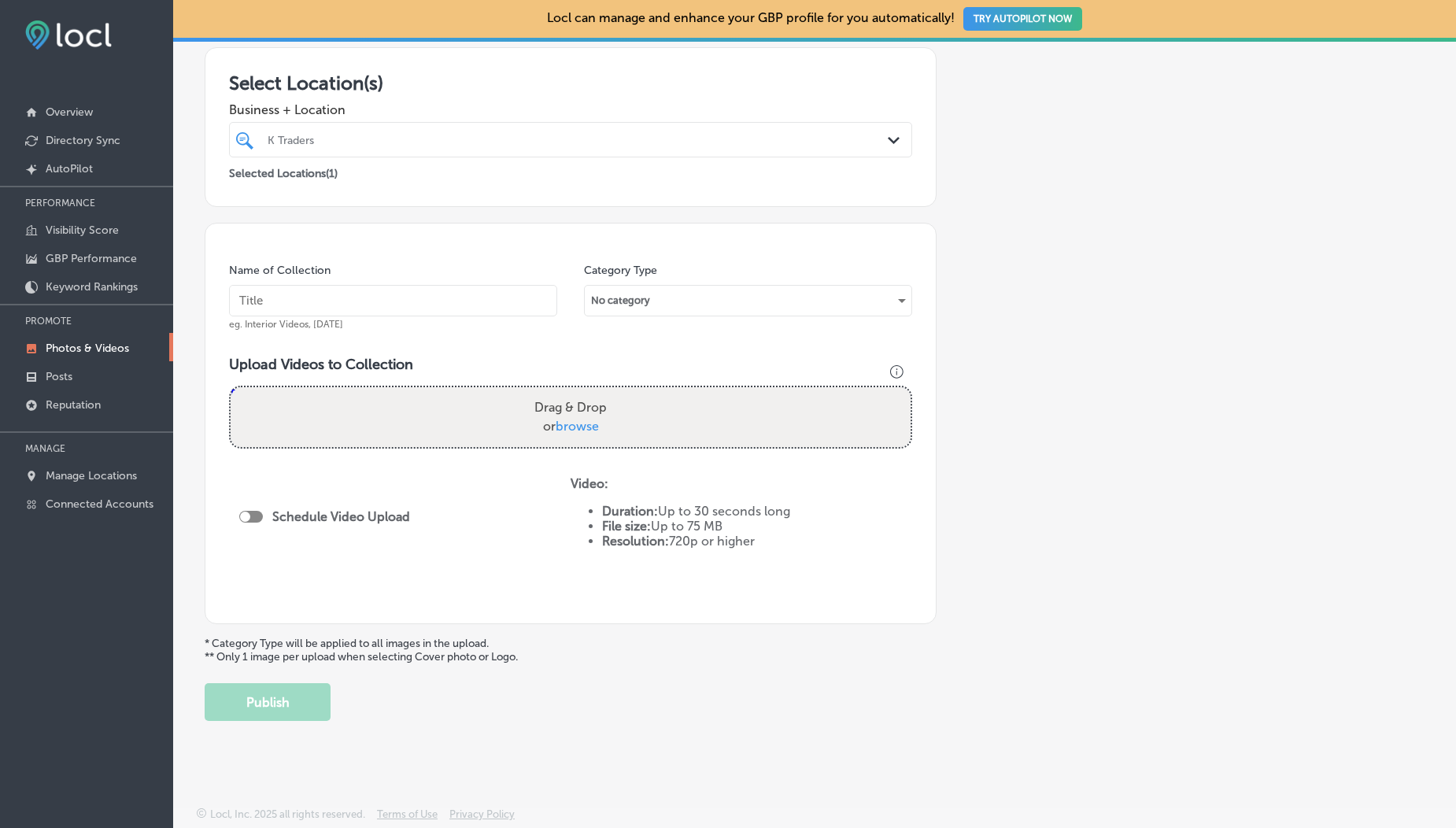
click at [574, 434] on label "Drag & Drop or browse" at bounding box center [571, 416] width 85 height 50
click at [574, 392] on input "Drag & Drop or browse" at bounding box center [571, 389] width 680 height 5
type input "C:\fakepath\1000190050.mp4"
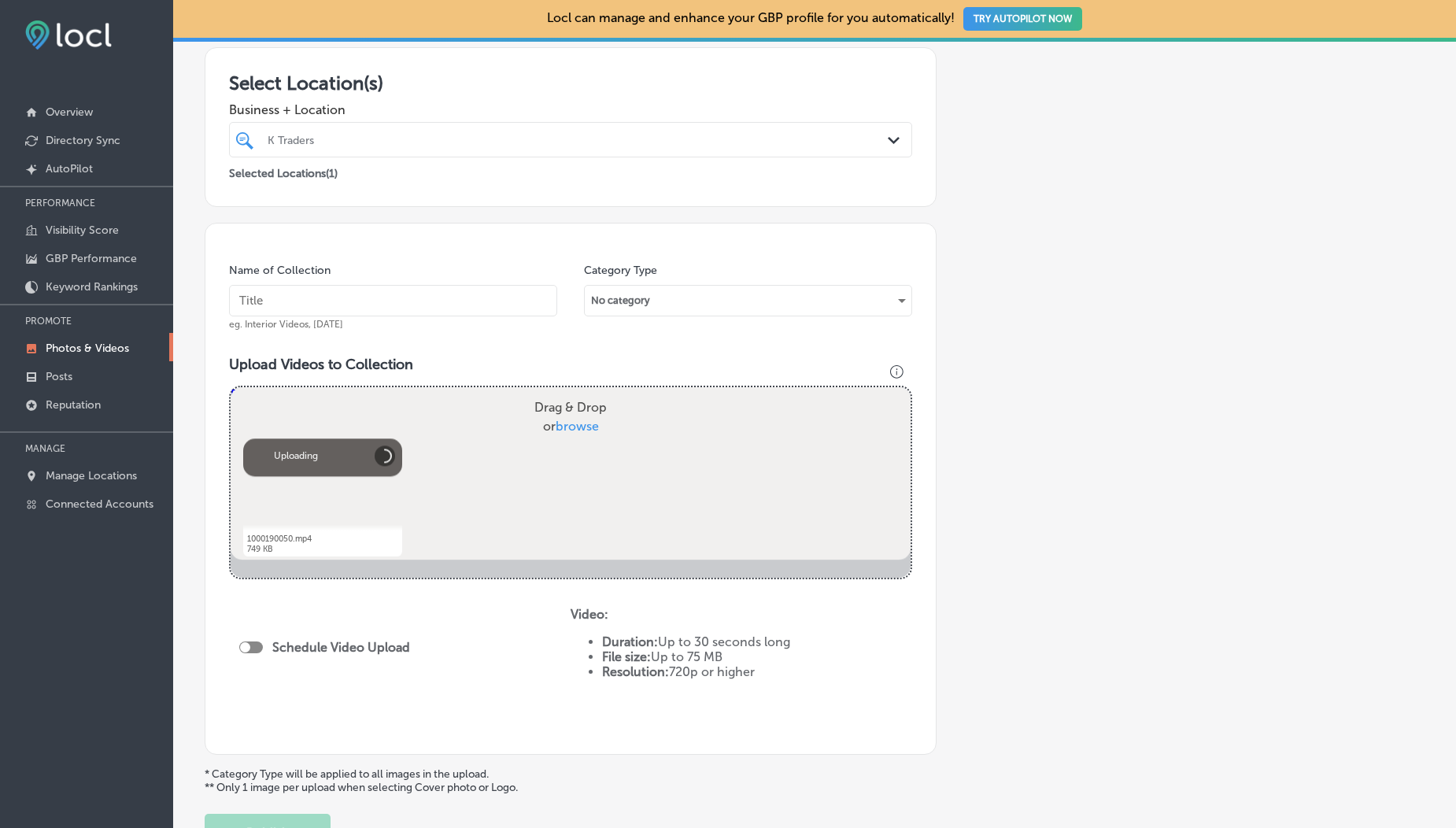
scroll to position [398, 0]
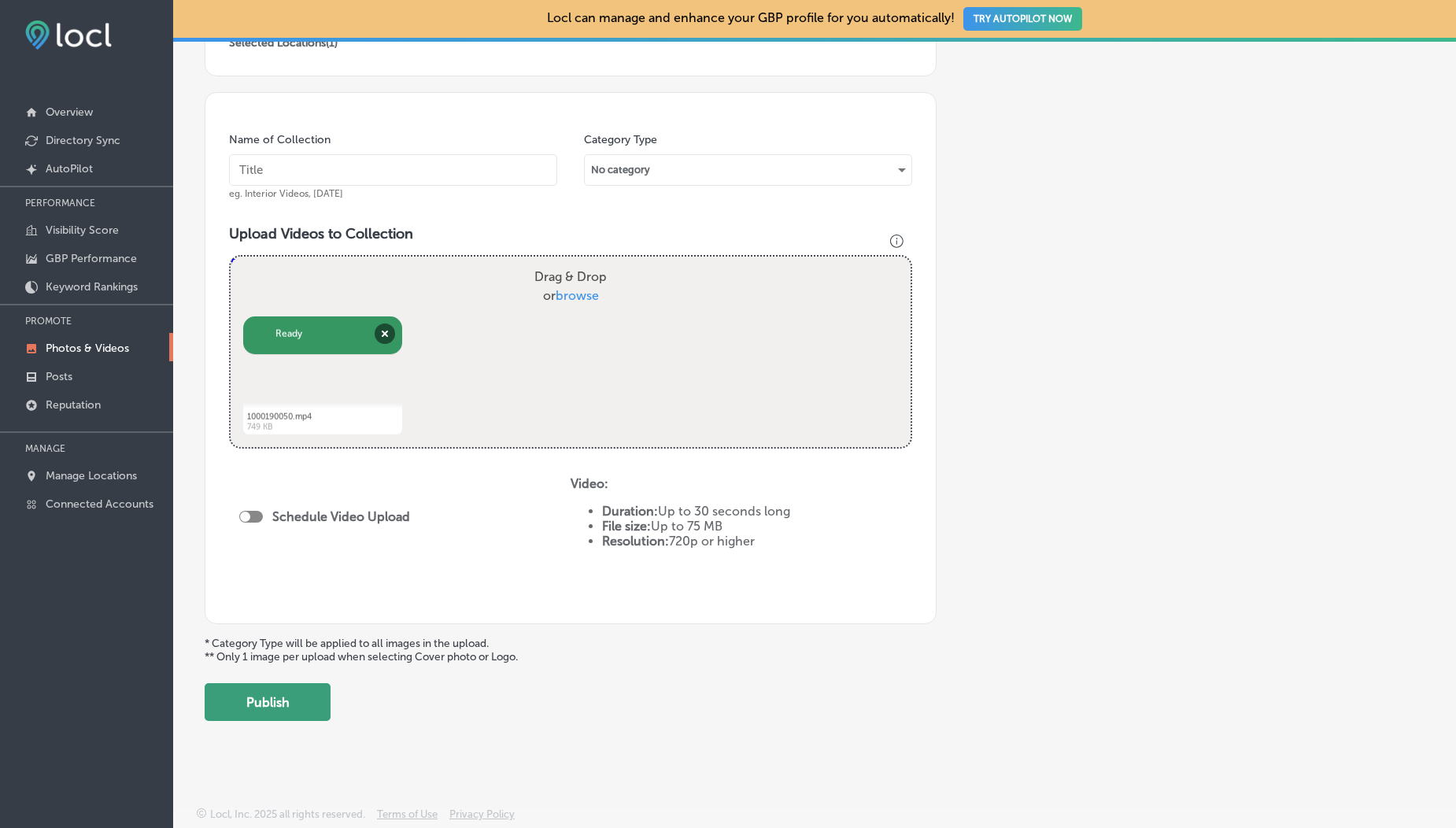
click at [288, 703] on button "Publish" at bounding box center [267, 703] width 126 height 38
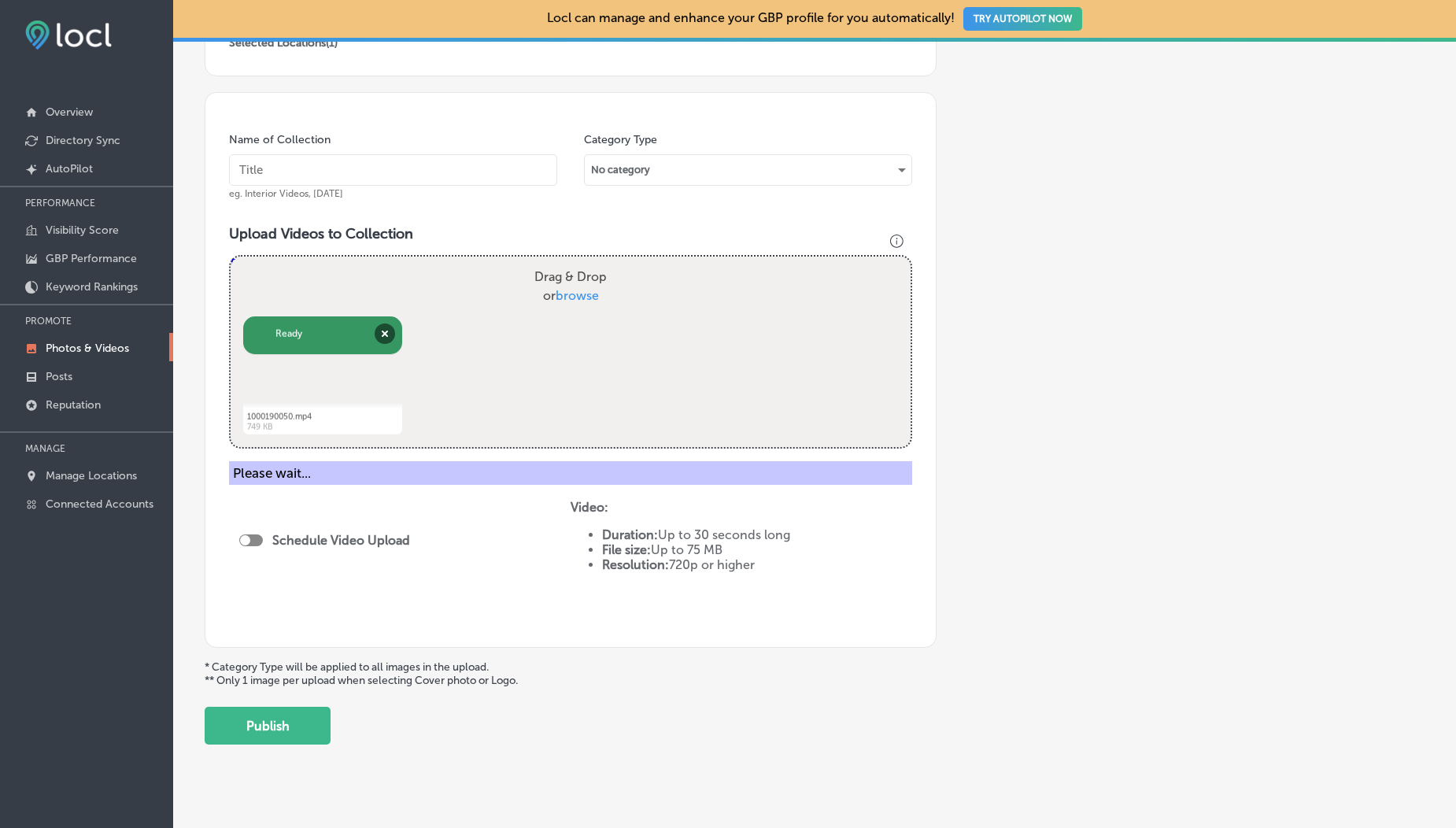
scroll to position [349, 0]
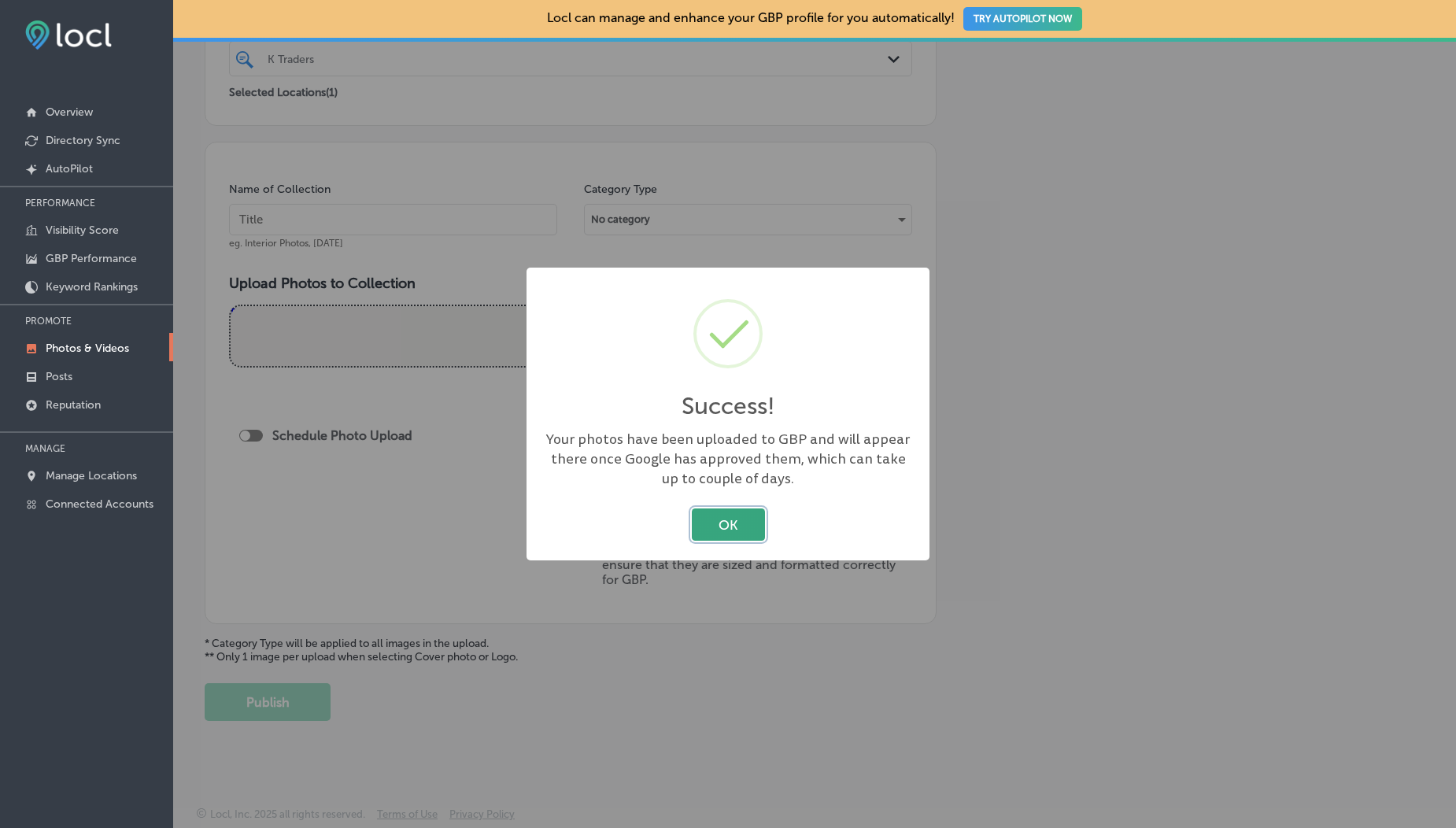
click at [714, 512] on button "OK" at bounding box center [728, 525] width 74 height 33
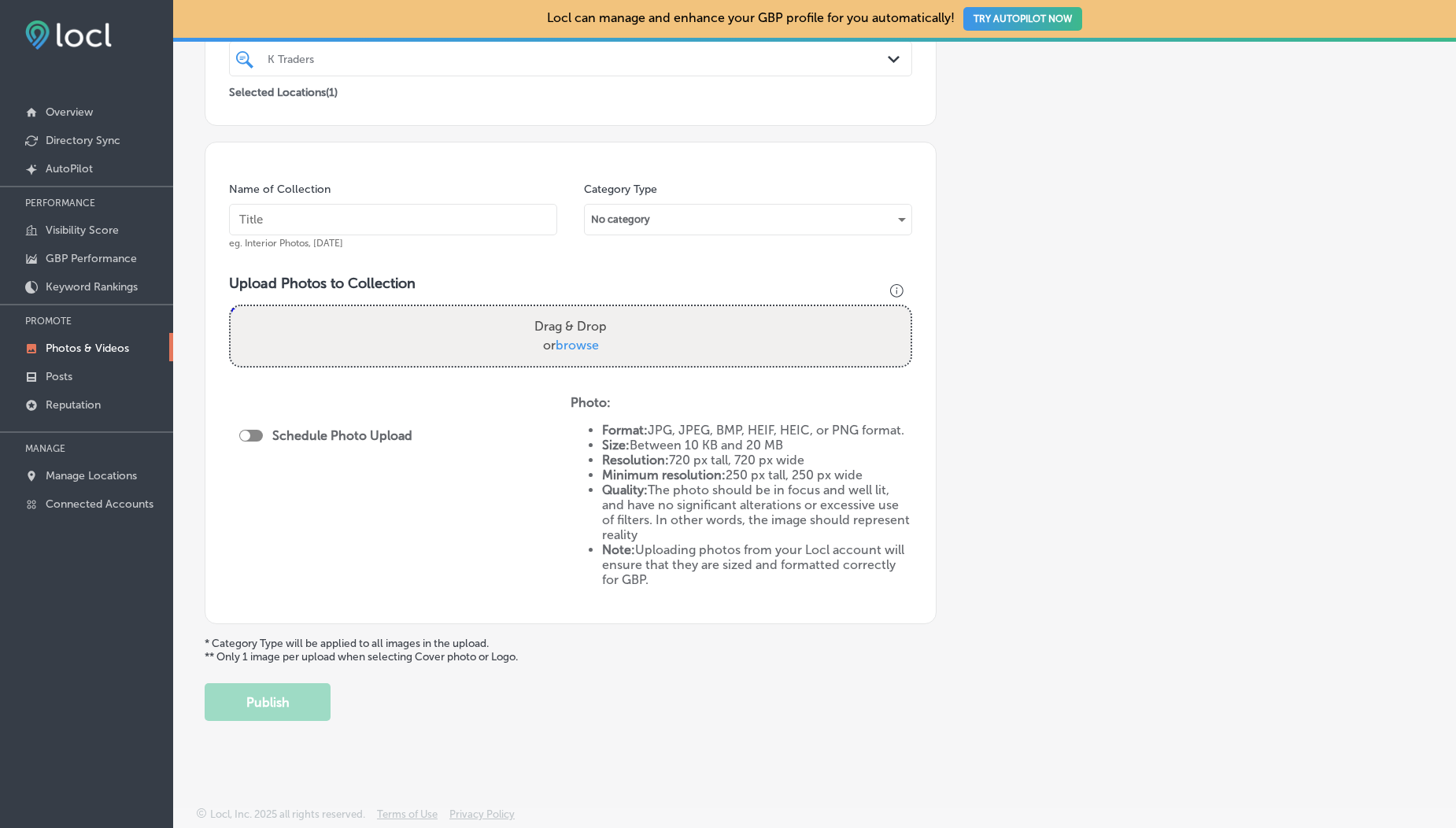
scroll to position [0, 0]
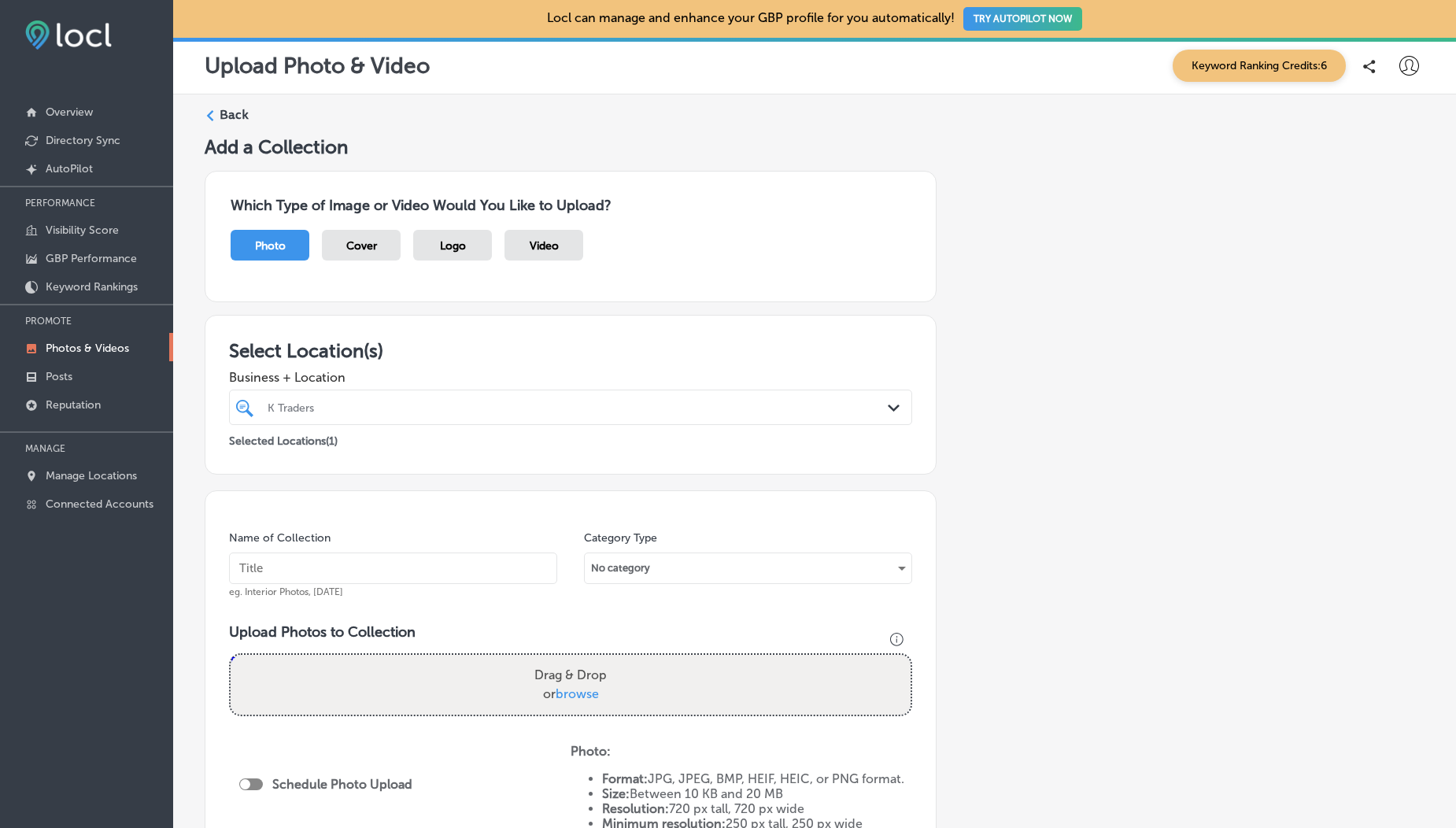
click at [89, 353] on p "Photos & Videos" at bounding box center [87, 348] width 84 height 14
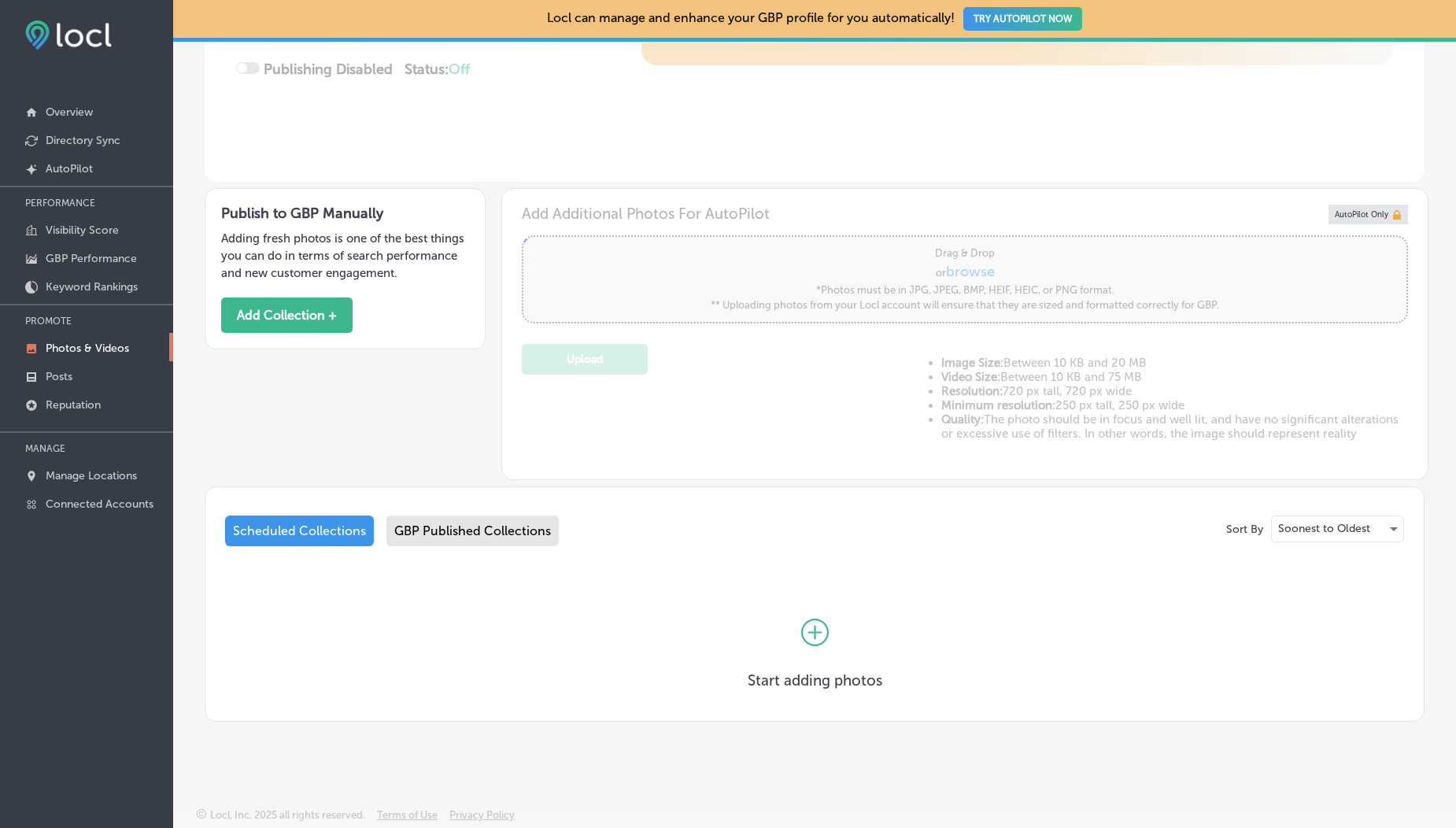
type input "5"
click at [421, 534] on div "GBP Published Collections" at bounding box center [473, 531] width 173 height 31
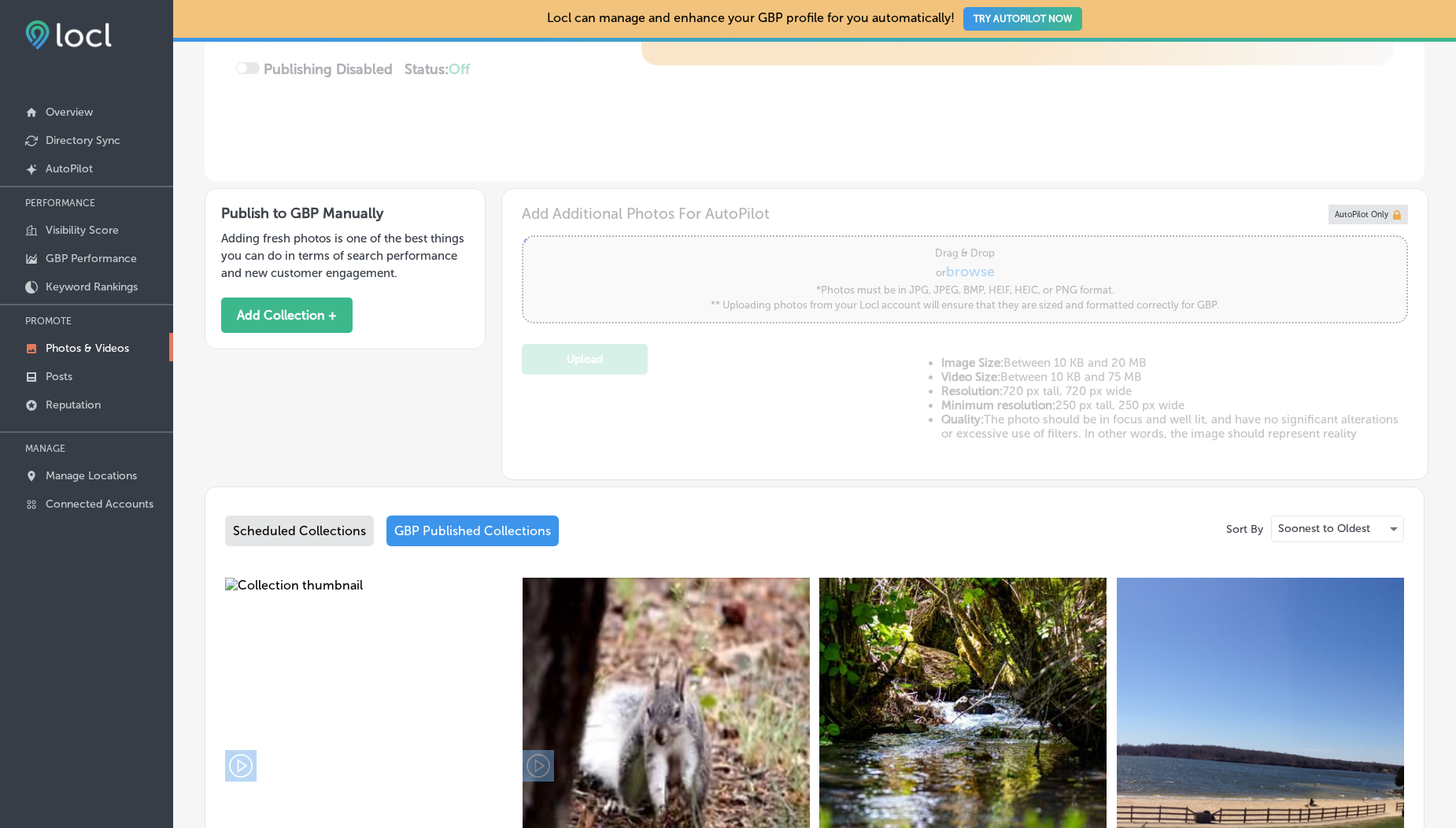
scroll to position [683, 0]
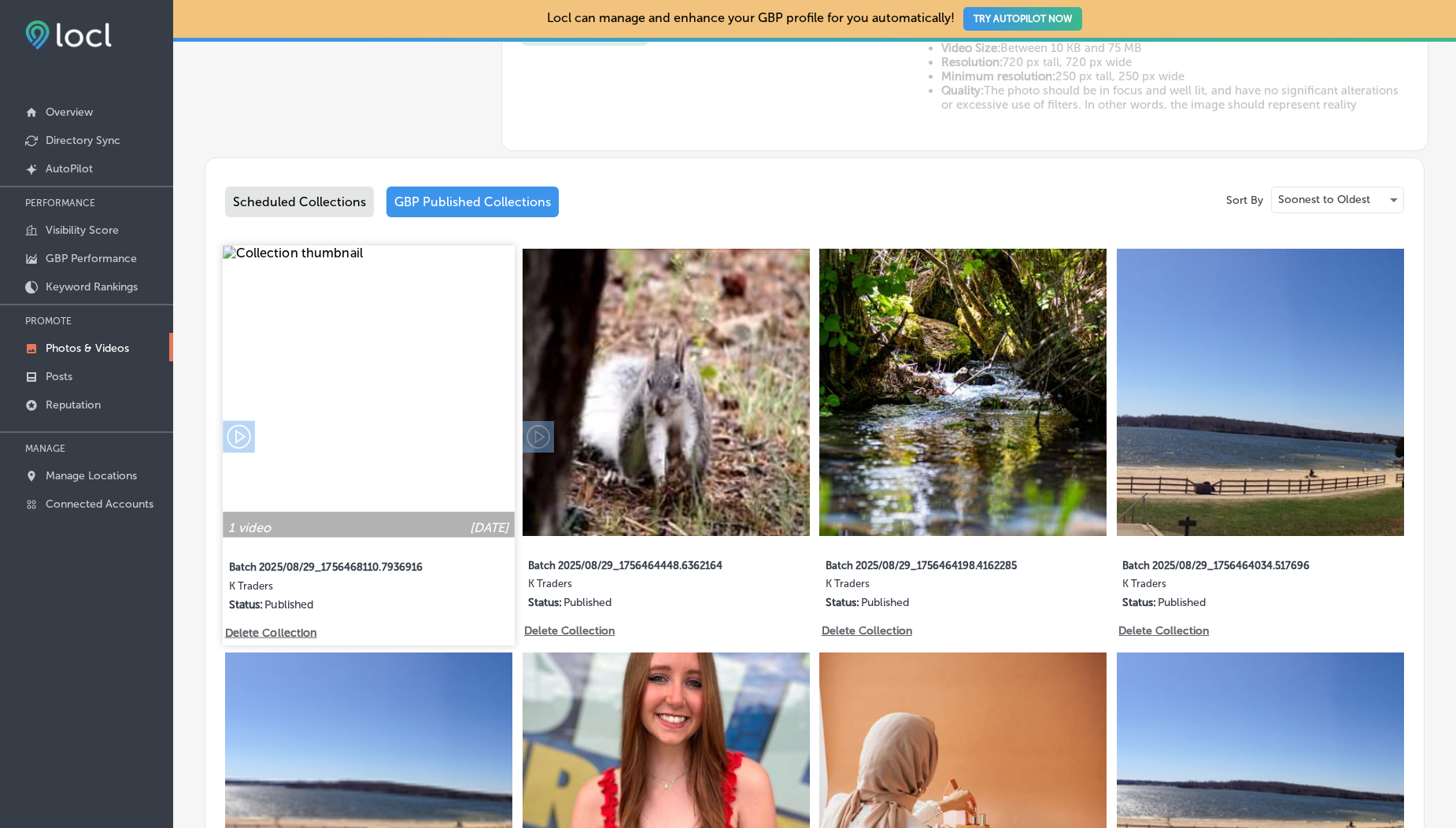
click at [339, 442] on img at bounding box center [368, 391] width 291 height 291
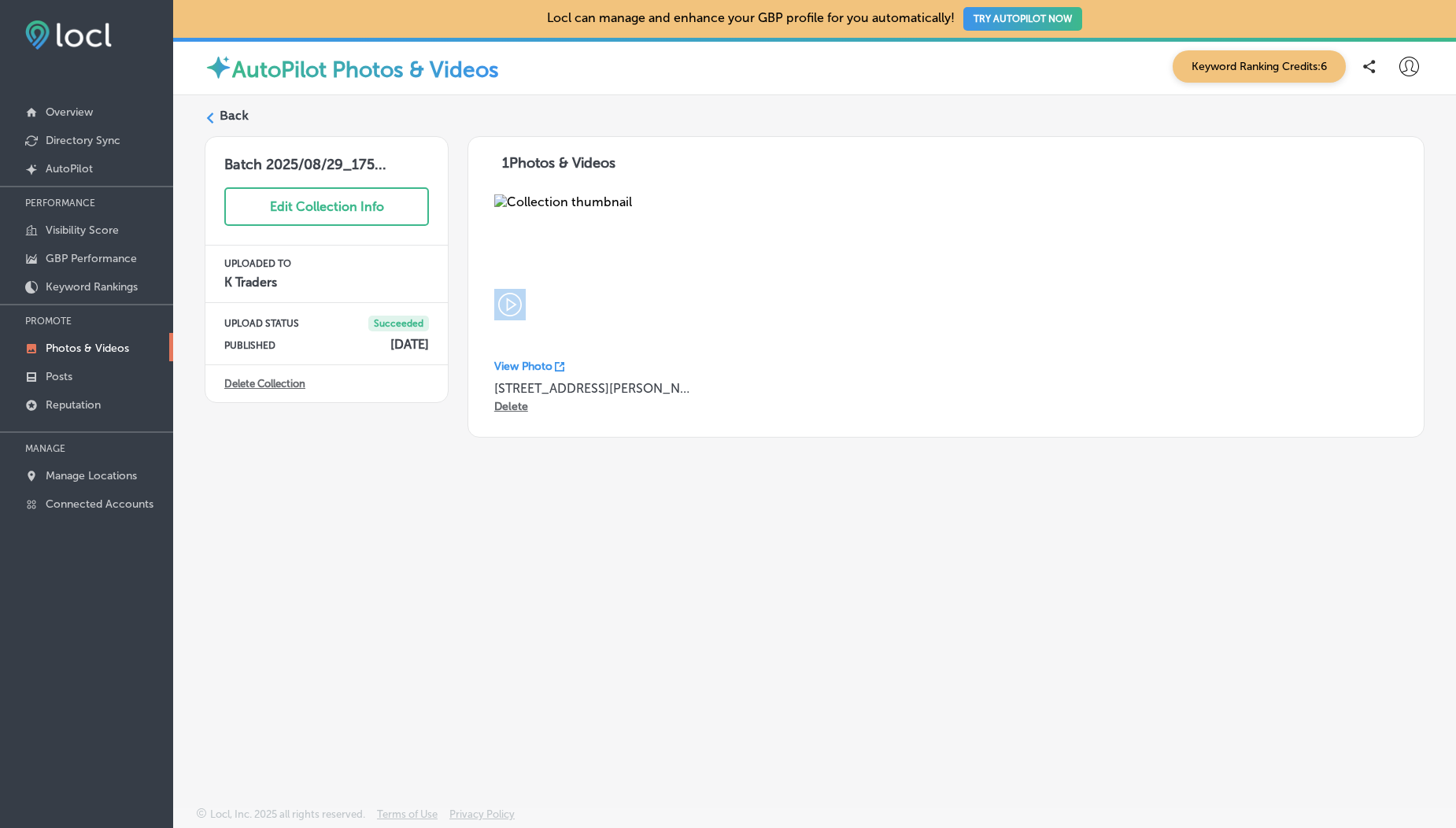
click at [229, 117] on label "Back" at bounding box center [234, 115] width 29 height 17
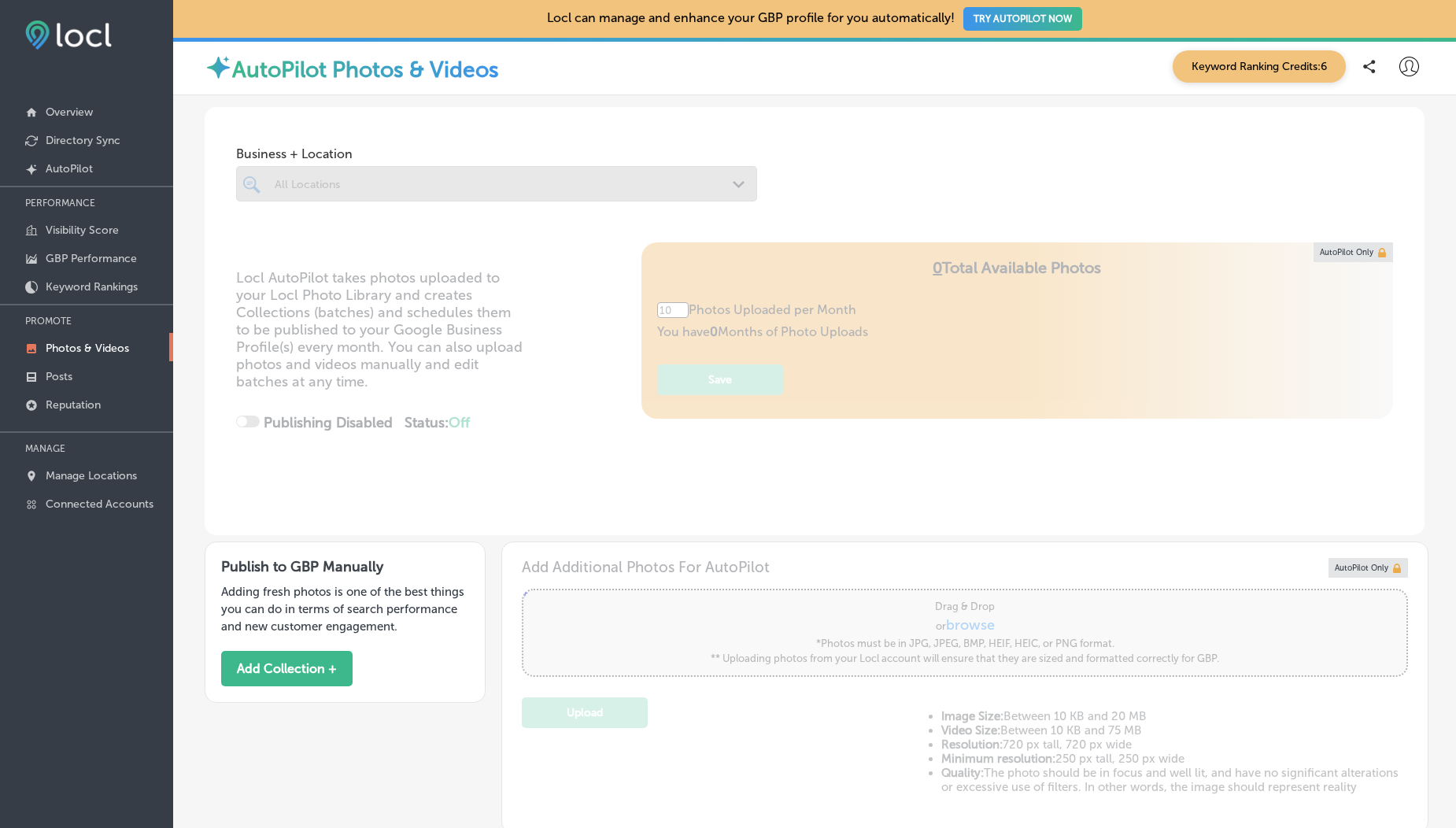
type input "5"
